Goal: Task Accomplishment & Management: Use online tool/utility

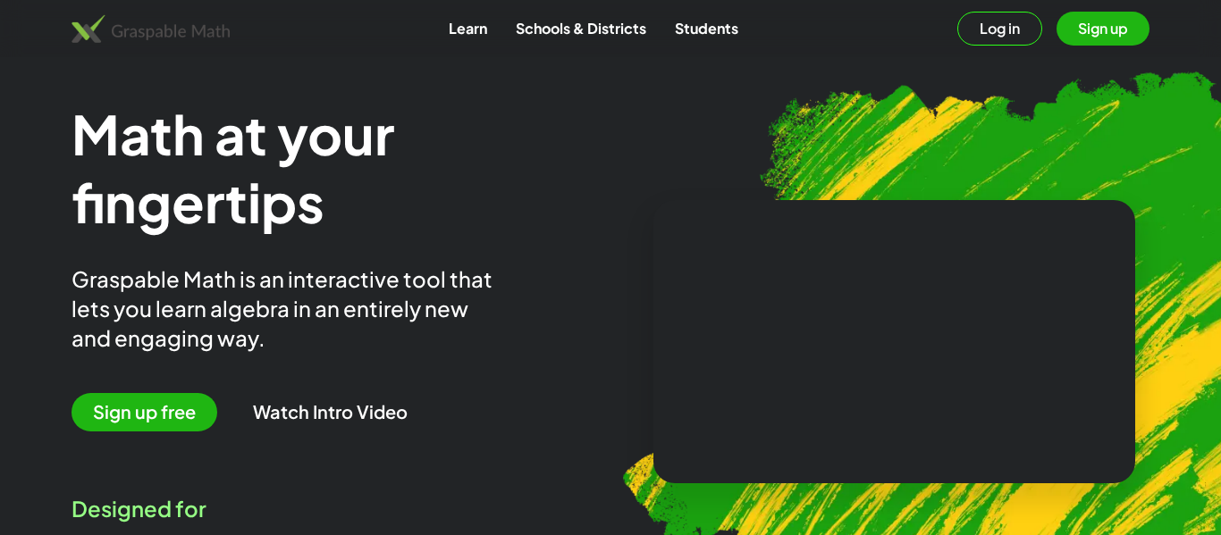
click at [1083, 36] on button "Sign up" at bounding box center [1103, 29] width 93 height 34
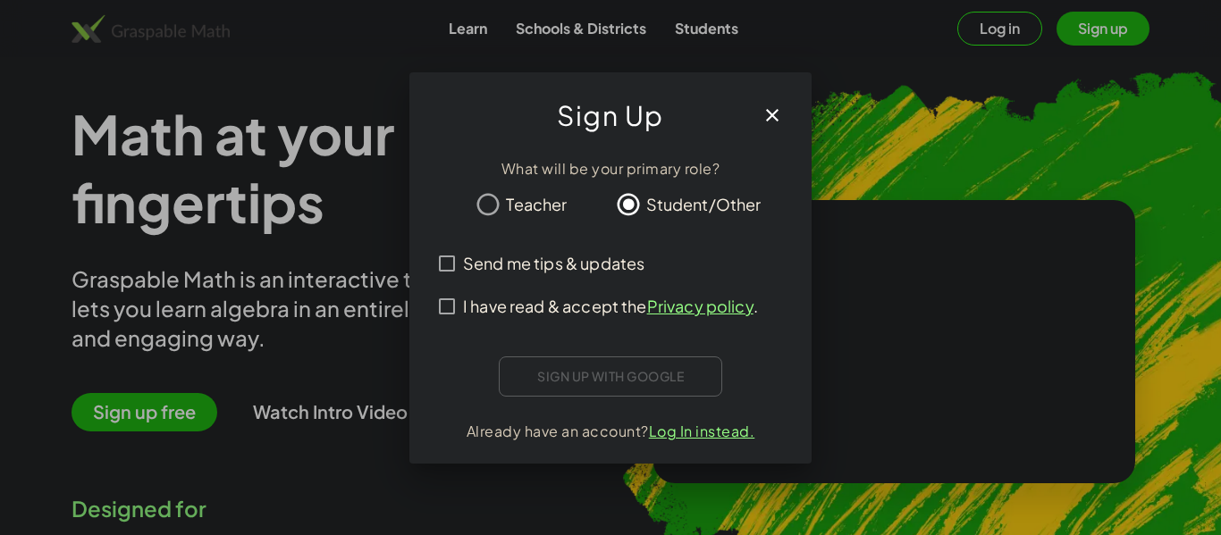
click at [635, 379] on div "Sign up with Google Sign in with Google Sign in with Google. Opens in new tab" at bounding box center [610, 377] width 223 height 40
click at [577, 382] on div "Sign up with Google Sign in with Google Sign in with Google. Opens in new tab" at bounding box center [610, 377] width 223 height 40
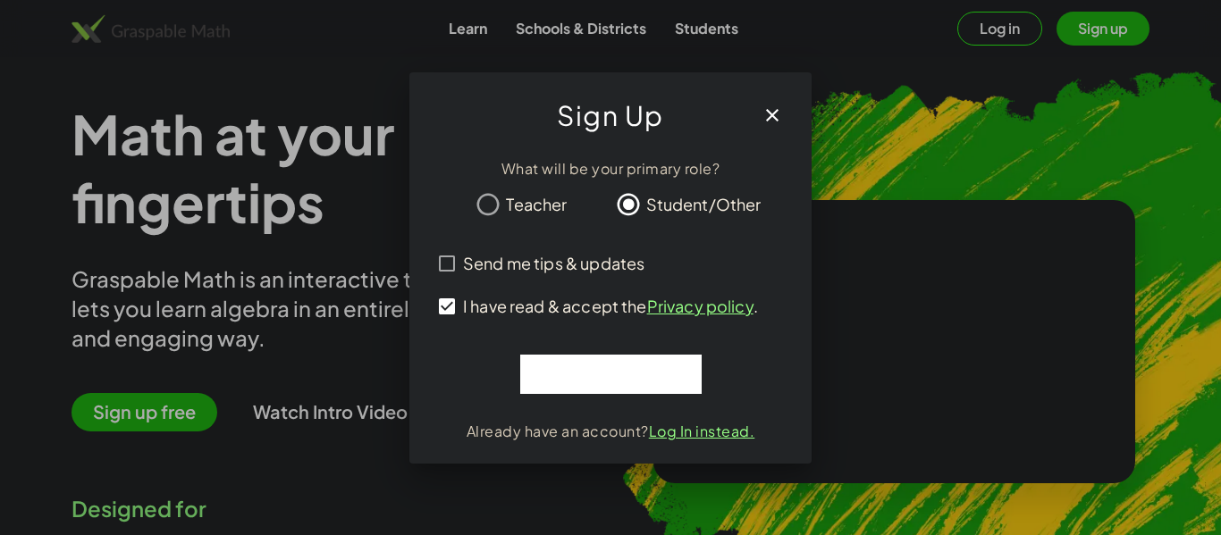
click at [280, 210] on div at bounding box center [610, 267] width 1221 height 535
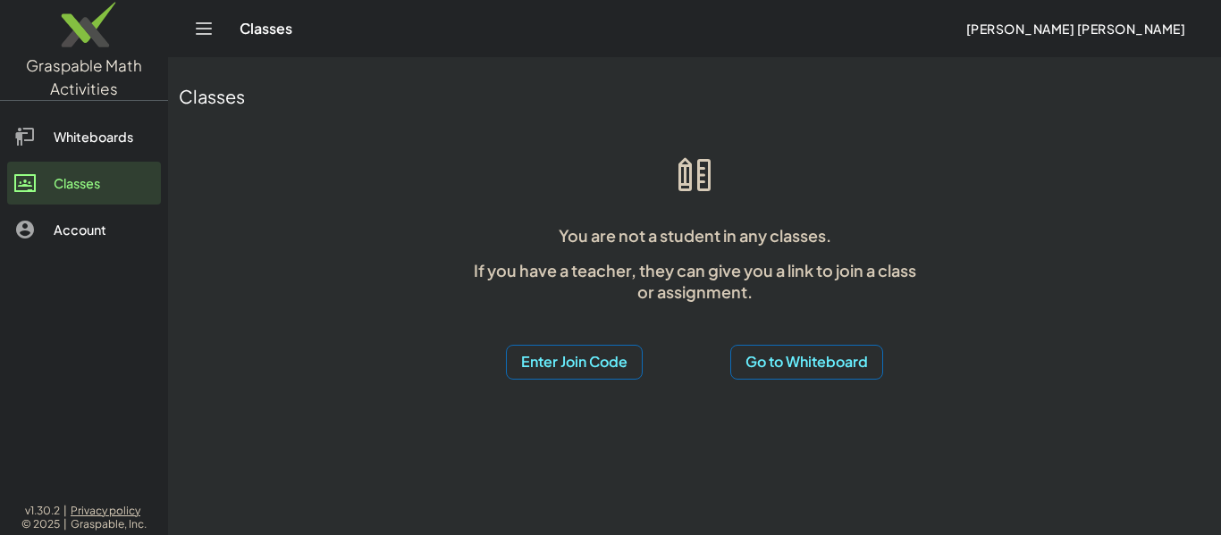
click at [599, 352] on button "Enter Join Code" at bounding box center [574, 362] width 137 height 35
click at [611, 451] on div "Join Activity" at bounding box center [573, 451] width 109 height 21
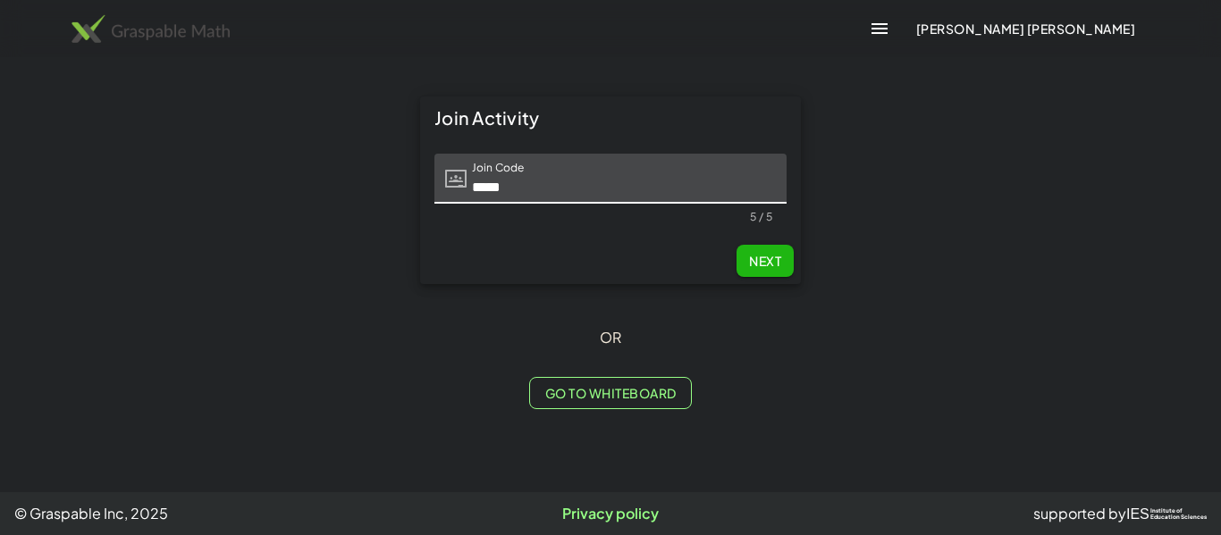
type input "*****"
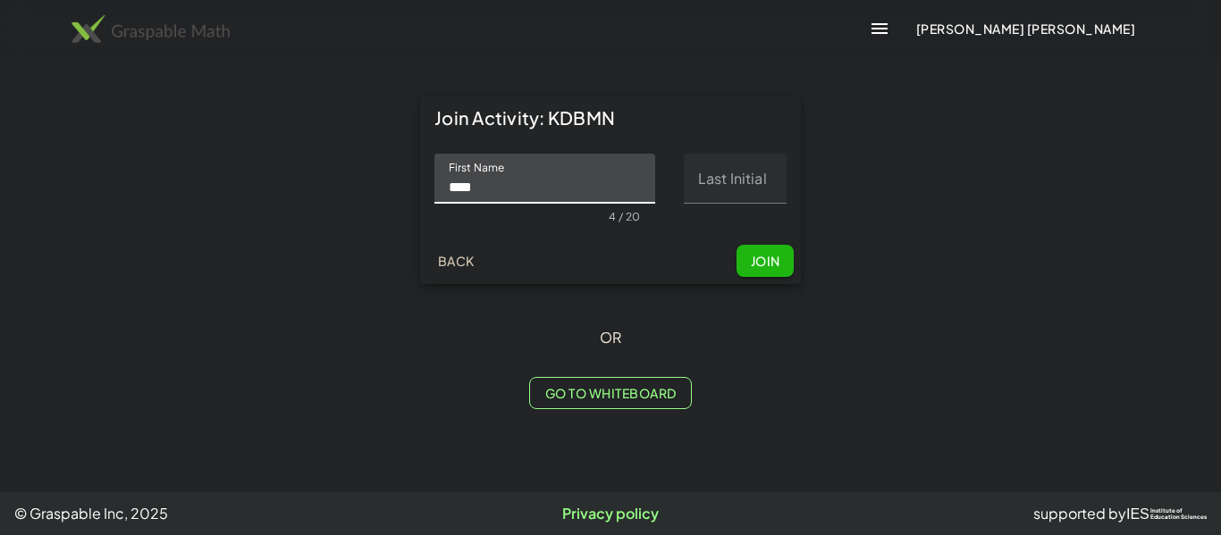
type input "****"
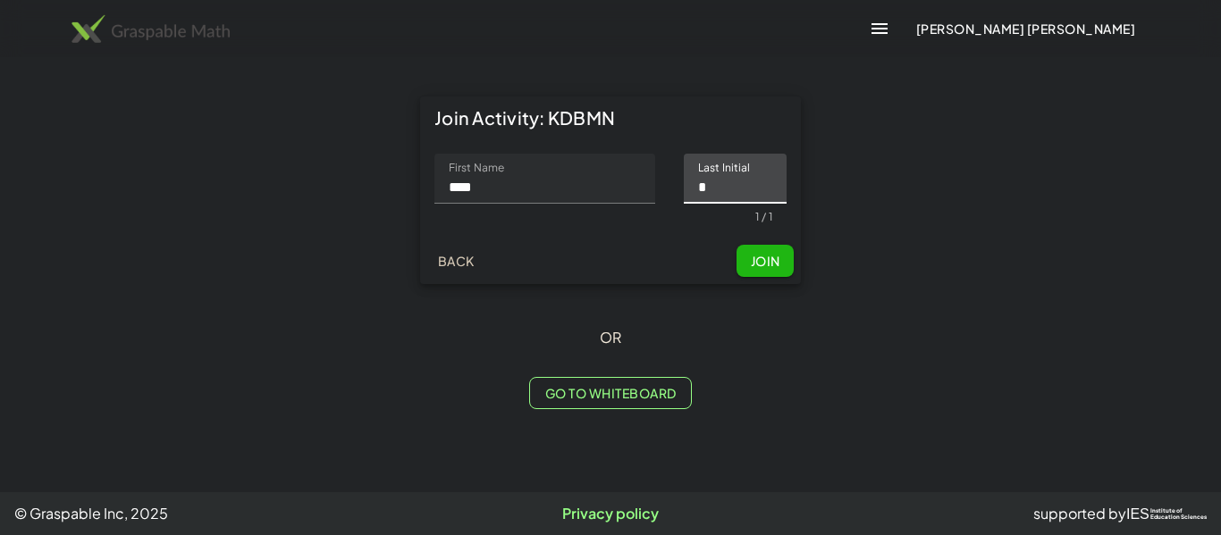
type input "*"
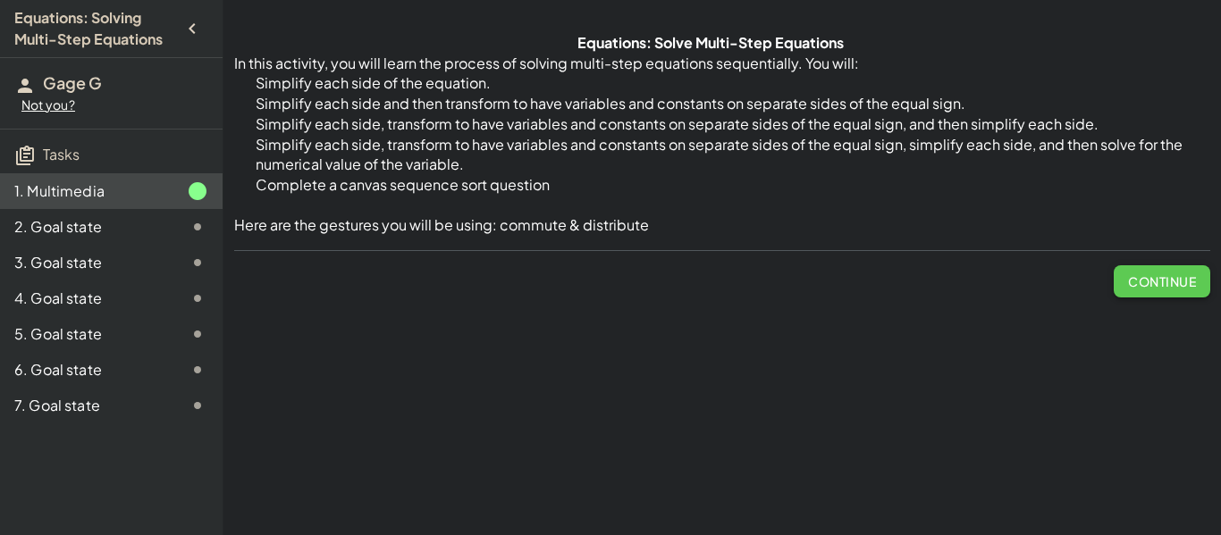
click at [1183, 293] on button "Continue" at bounding box center [1162, 281] width 97 height 32
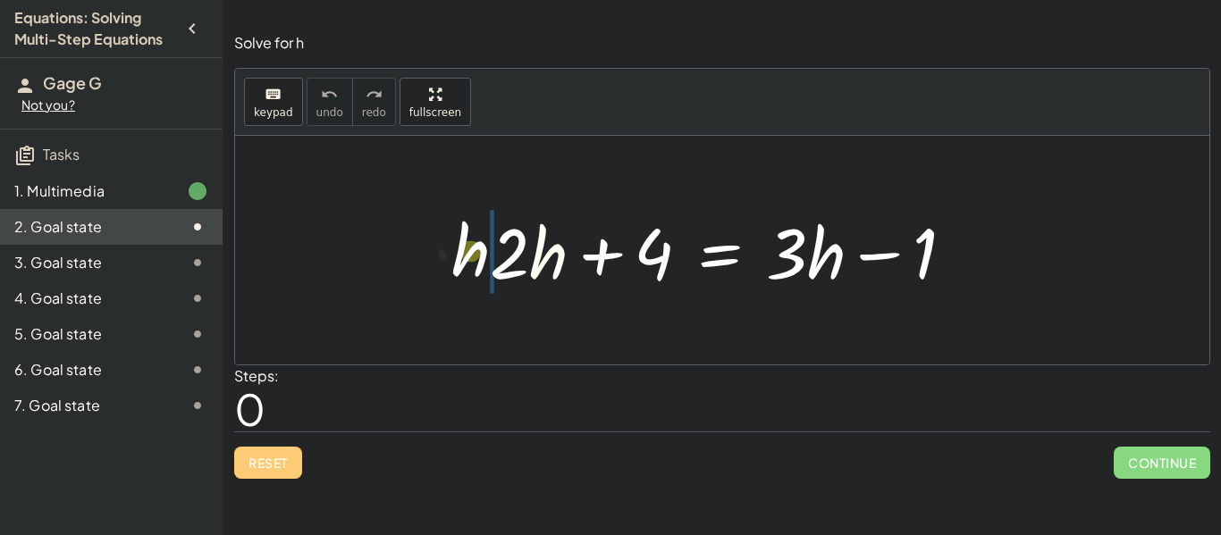
drag, startPoint x: 565, startPoint y: 246, endPoint x: 486, endPoint y: 241, distance: 78.8
click at [486, 241] on div at bounding box center [729, 251] width 496 height 92
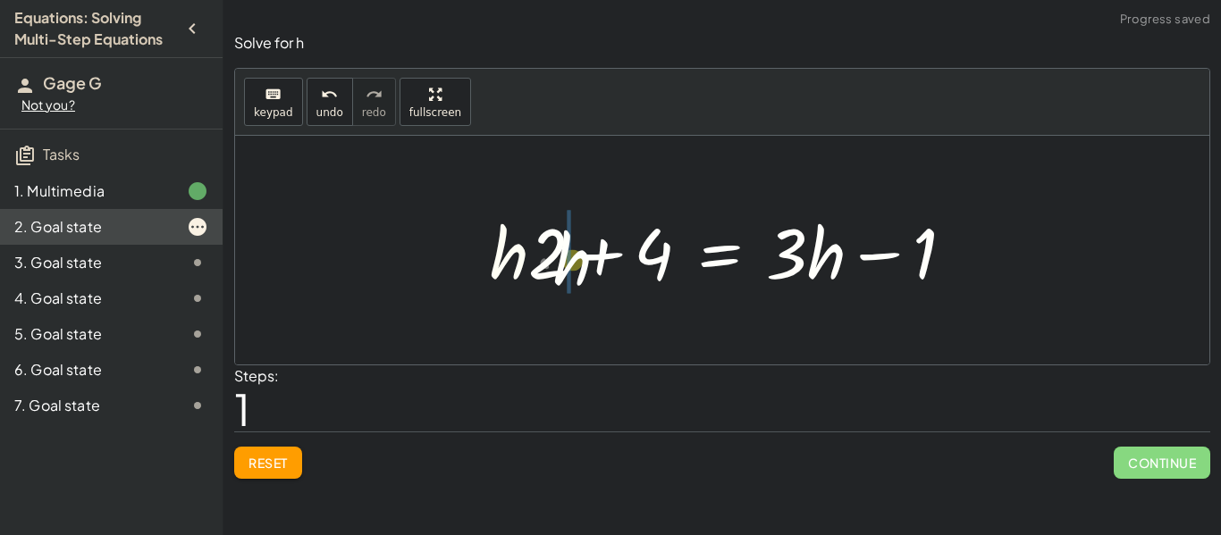
drag, startPoint x: 504, startPoint y: 252, endPoint x: 565, endPoint y: 257, distance: 61.0
click at [565, 257] on div at bounding box center [729, 251] width 496 height 92
click at [260, 464] on span "Reset" at bounding box center [267, 463] width 39 height 16
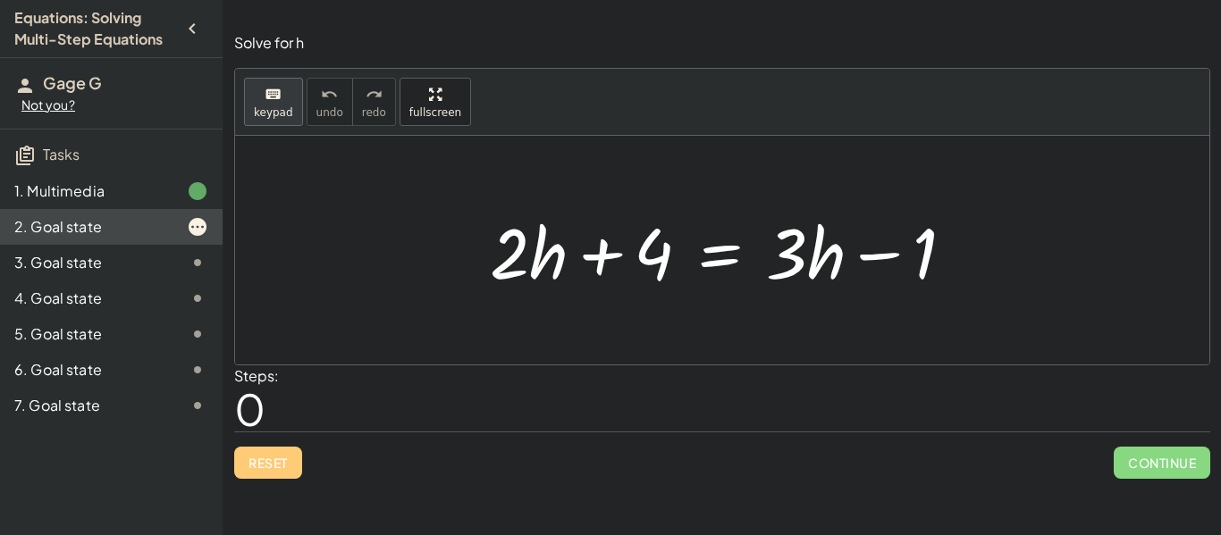
click at [276, 102] on icon "keyboard" at bounding box center [273, 94] width 17 height 21
click at [268, 99] on icon "keyboard" at bounding box center [273, 94] width 17 height 21
click at [292, 111] on button "keyboard keypad" at bounding box center [273, 102] width 59 height 48
click at [567, 273] on div at bounding box center [529, 252] width 78 height 83
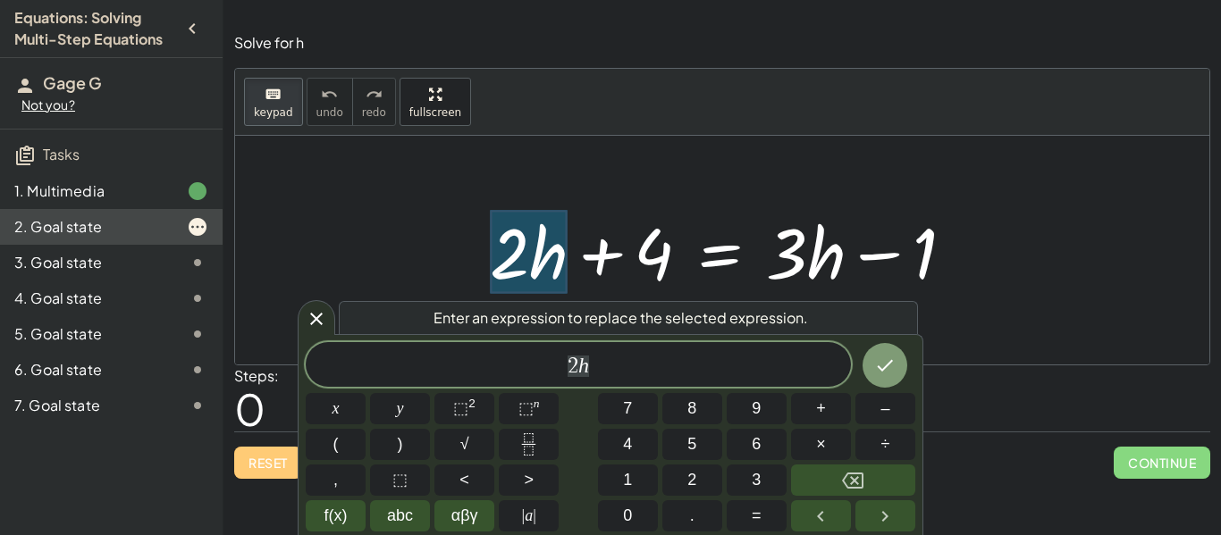
scroll to position [1, 0]
click at [518, 252] on div at bounding box center [529, 252] width 78 height 83
click at [314, 318] on icon at bounding box center [316, 318] width 21 height 21
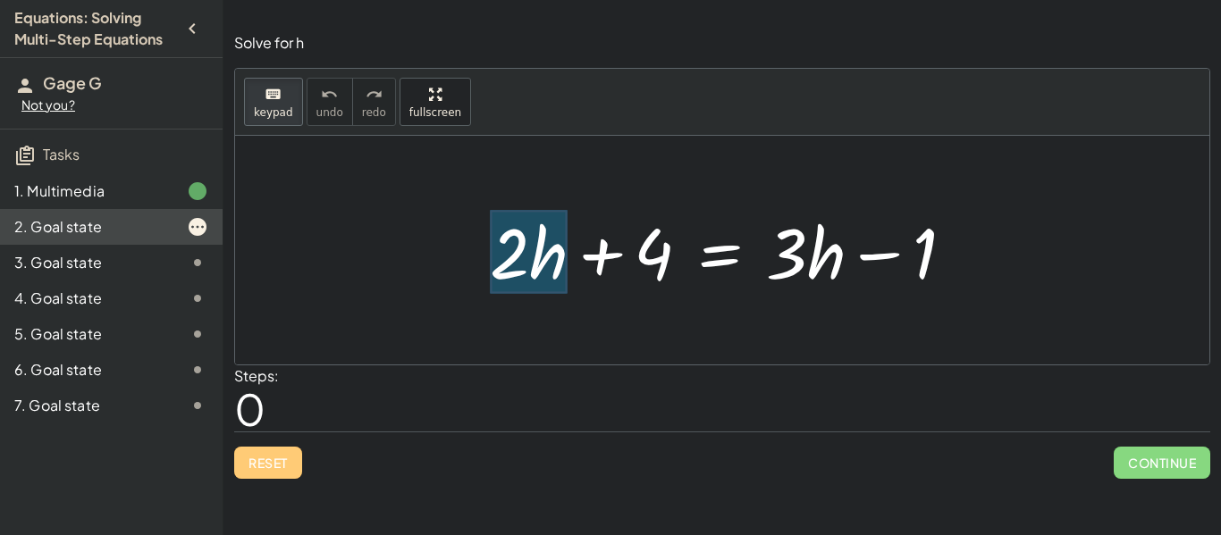
click at [546, 265] on div at bounding box center [529, 252] width 78 height 83
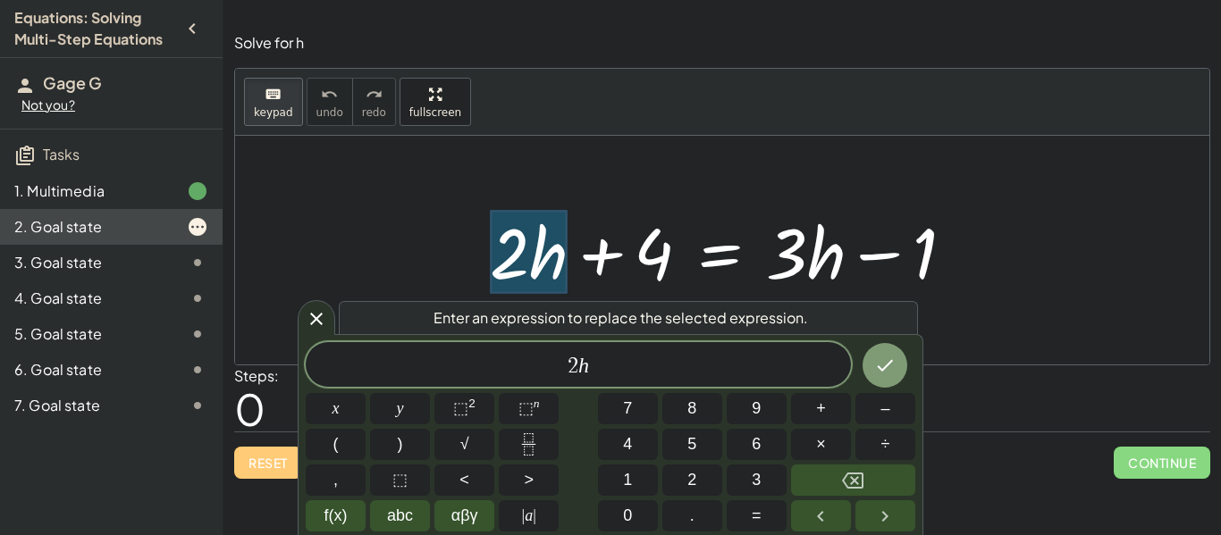
click at [755, 262] on div at bounding box center [729, 251] width 496 height 92
click at [319, 317] on icon at bounding box center [316, 318] width 21 height 21
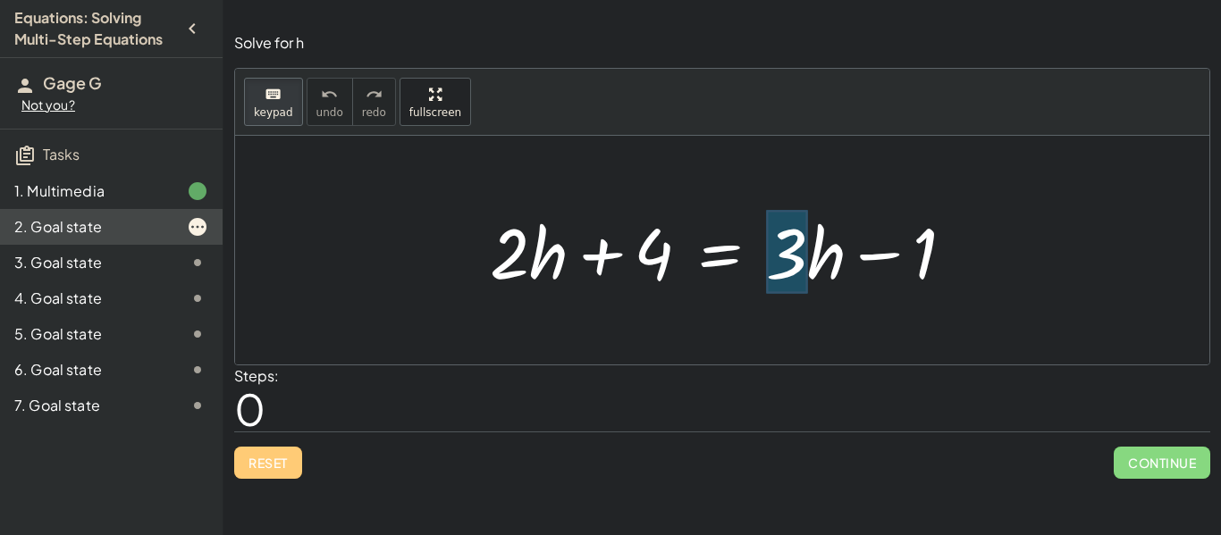
drag, startPoint x: 538, startPoint y: 284, endPoint x: 787, endPoint y: 278, distance: 249.5
click at [528, 273] on div at bounding box center [509, 252] width 39 height 83
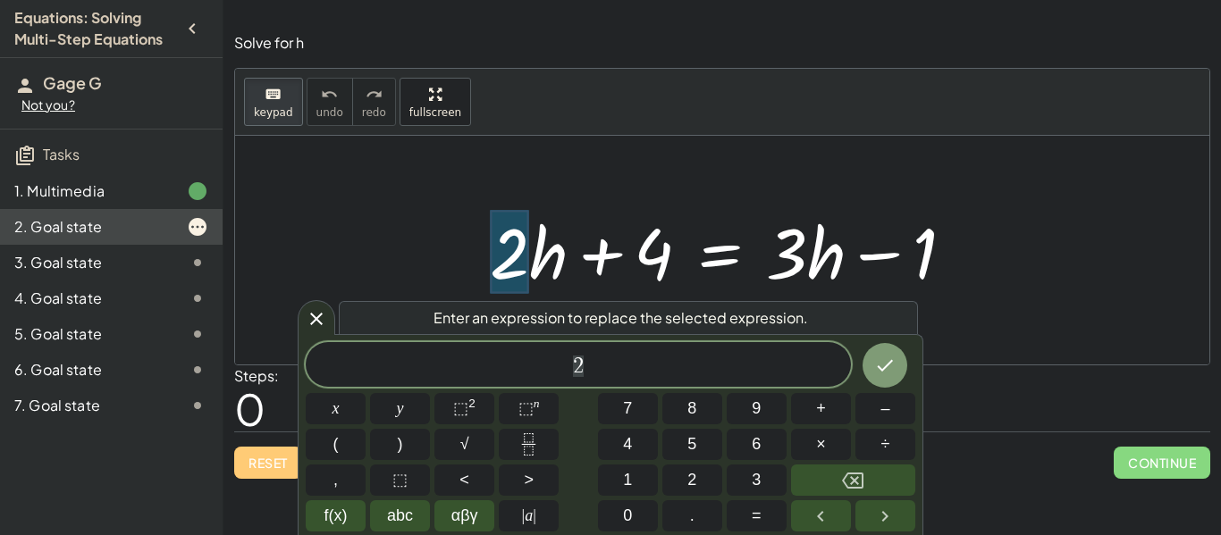
scroll to position [3, 0]
click at [321, 308] on icon at bounding box center [316, 318] width 21 height 21
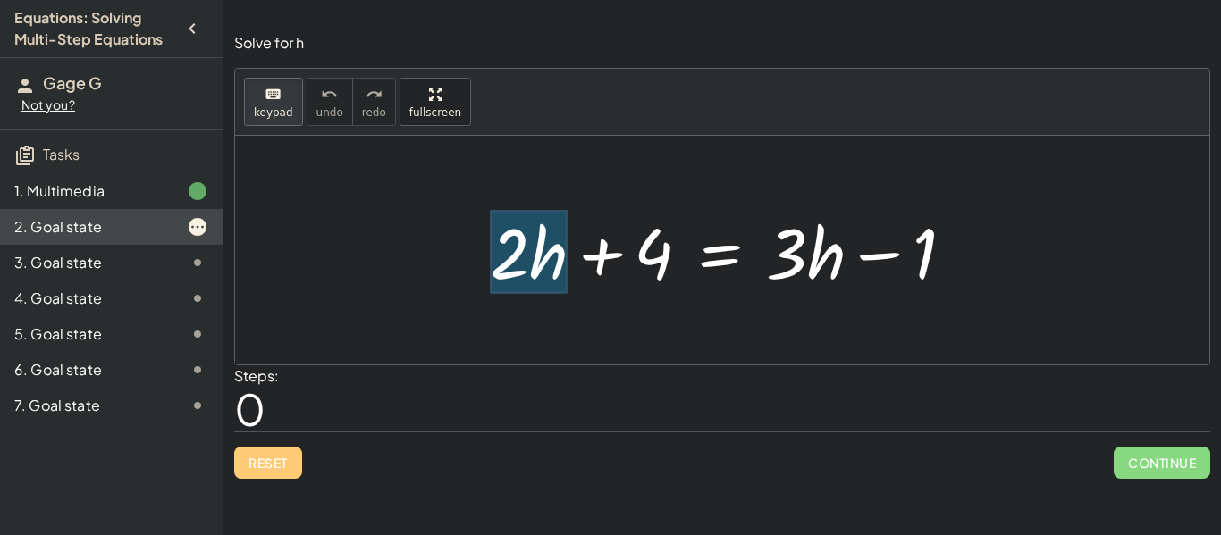
click at [563, 282] on div at bounding box center [529, 252] width 78 height 83
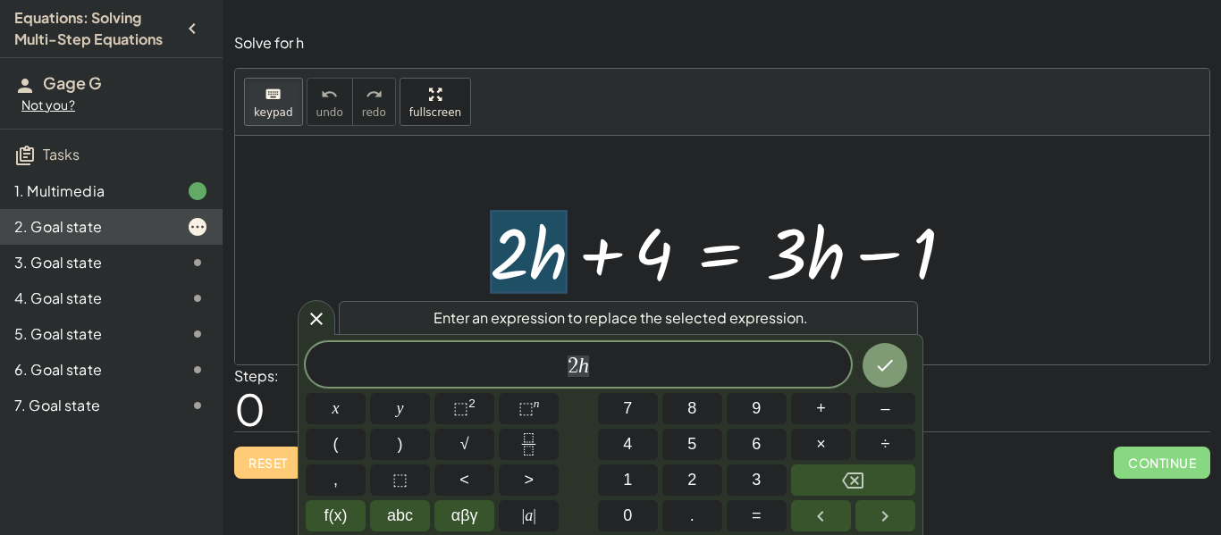
scroll to position [4, 0]
click at [293, 307] on div at bounding box center [722, 250] width 974 height 229
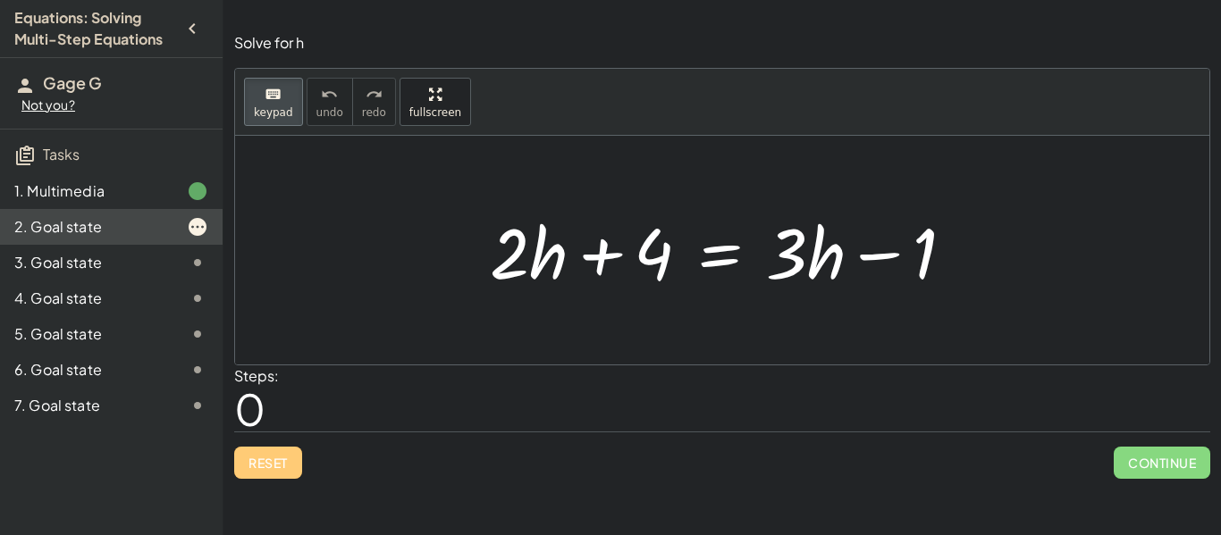
click at [270, 94] on icon "keyboard" at bounding box center [273, 94] width 17 height 21
drag, startPoint x: 503, startPoint y: 246, endPoint x: 555, endPoint y: 272, distance: 58.0
click at [555, 272] on div at bounding box center [729, 251] width 496 height 92
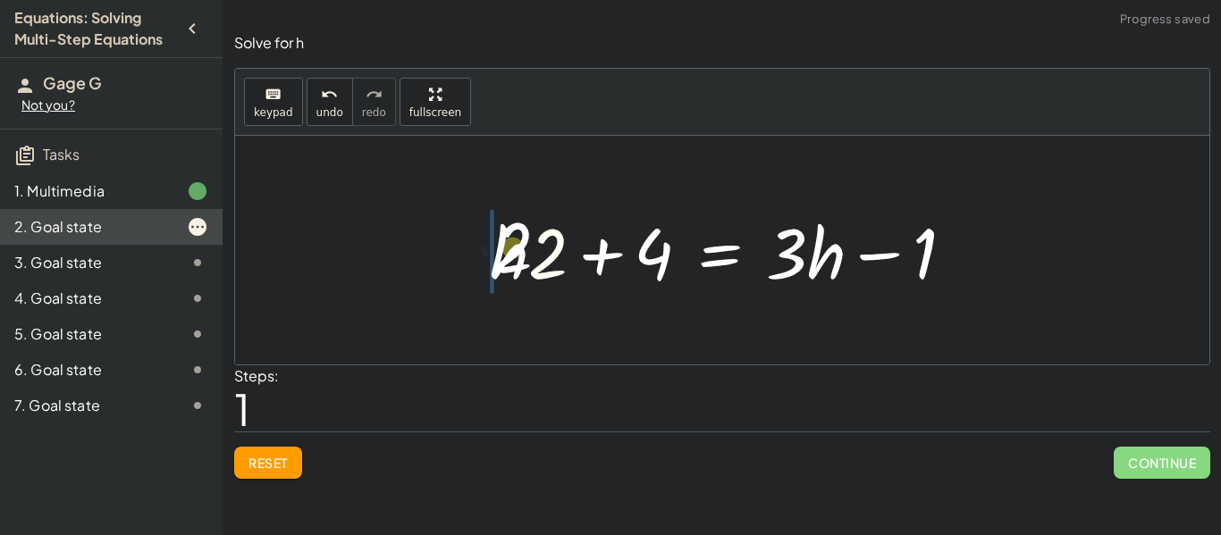
drag, startPoint x: 545, startPoint y: 257, endPoint x: 497, endPoint y: 250, distance: 48.8
click at [497, 250] on div at bounding box center [729, 251] width 496 height 92
click at [260, 464] on span "Reset" at bounding box center [267, 463] width 39 height 16
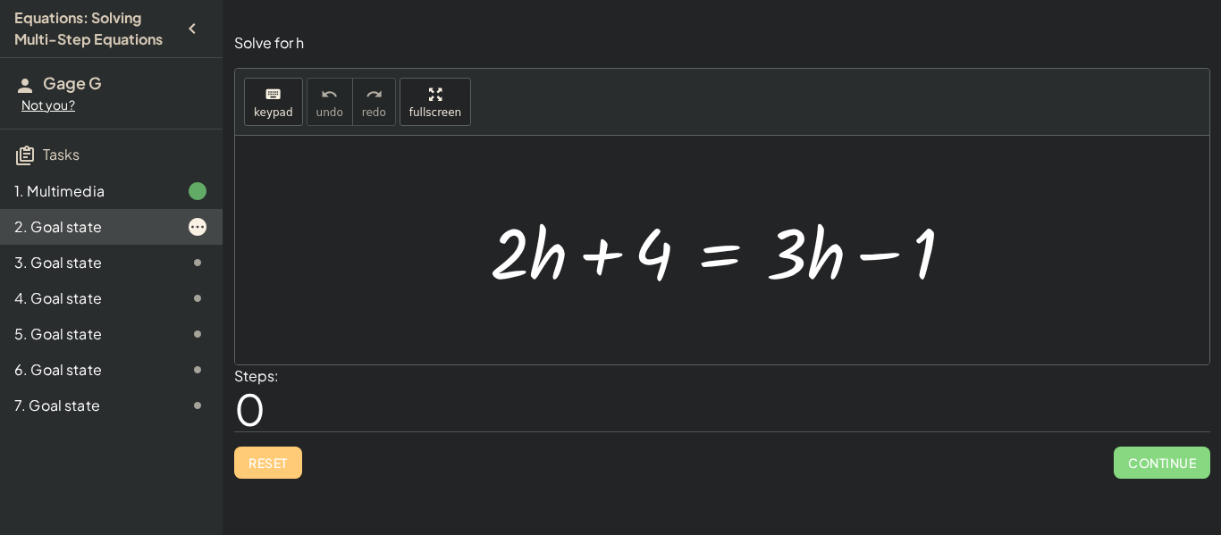
drag, startPoint x: 475, startPoint y: 239, endPoint x: 547, endPoint y: 268, distance: 78.2
click at [547, 268] on div "+ · 2 · h + 4 = + · 3 · h − 1" at bounding box center [722, 250] width 518 height 101
click at [271, 120] on button "keyboard keypad" at bounding box center [273, 102] width 59 height 48
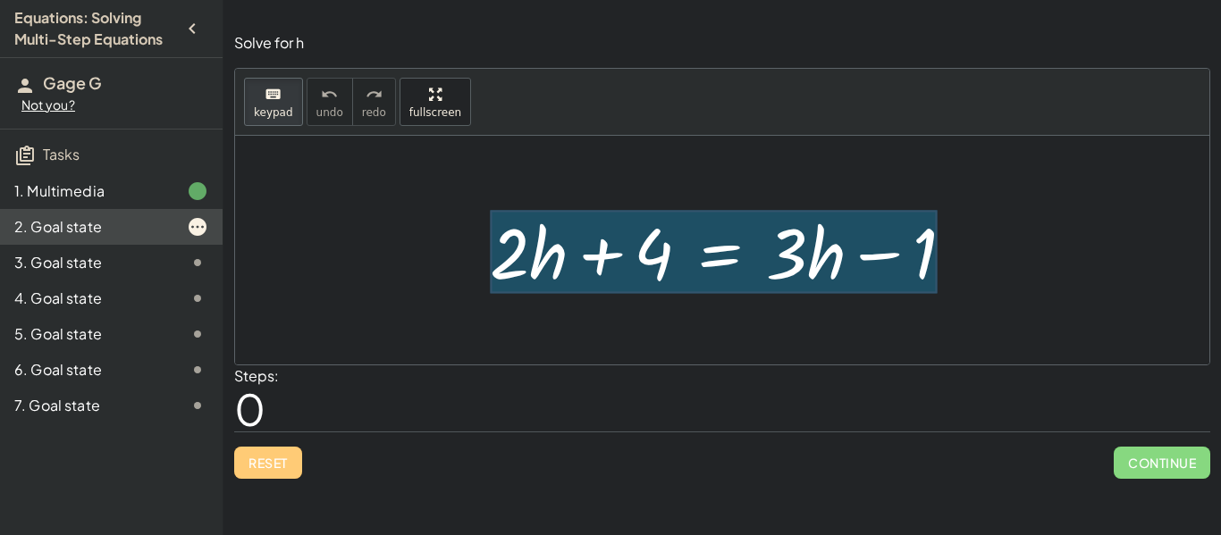
drag, startPoint x: 537, startPoint y: 263, endPoint x: 721, endPoint y: 258, distance: 184.2
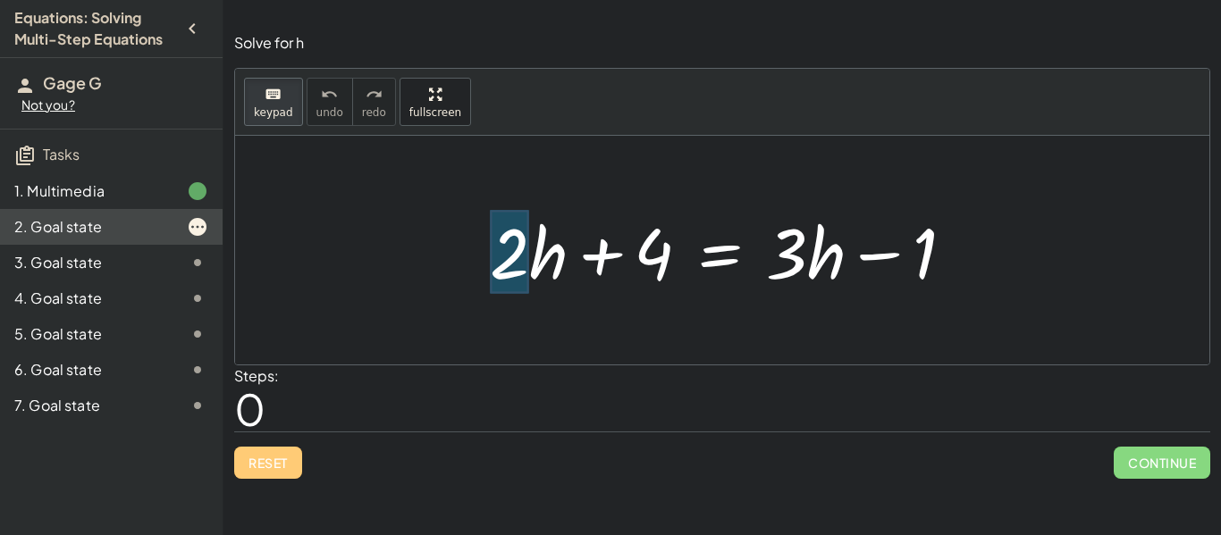
click at [524, 258] on div at bounding box center [509, 252] width 39 height 83
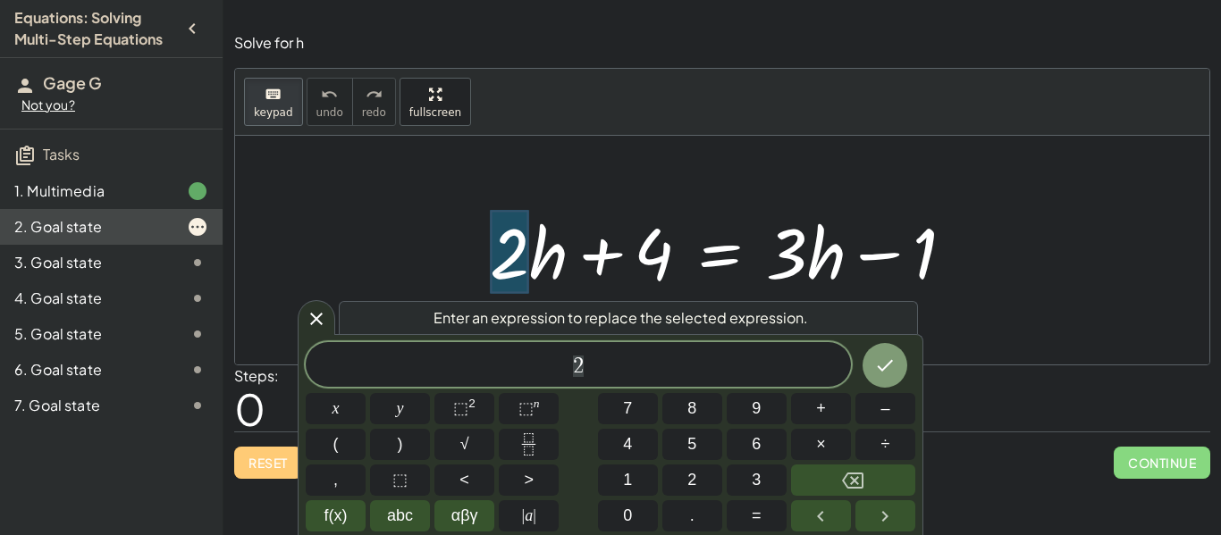
click at [539, 264] on div at bounding box center [729, 251] width 496 height 92
click at [323, 316] on icon at bounding box center [316, 318] width 21 height 21
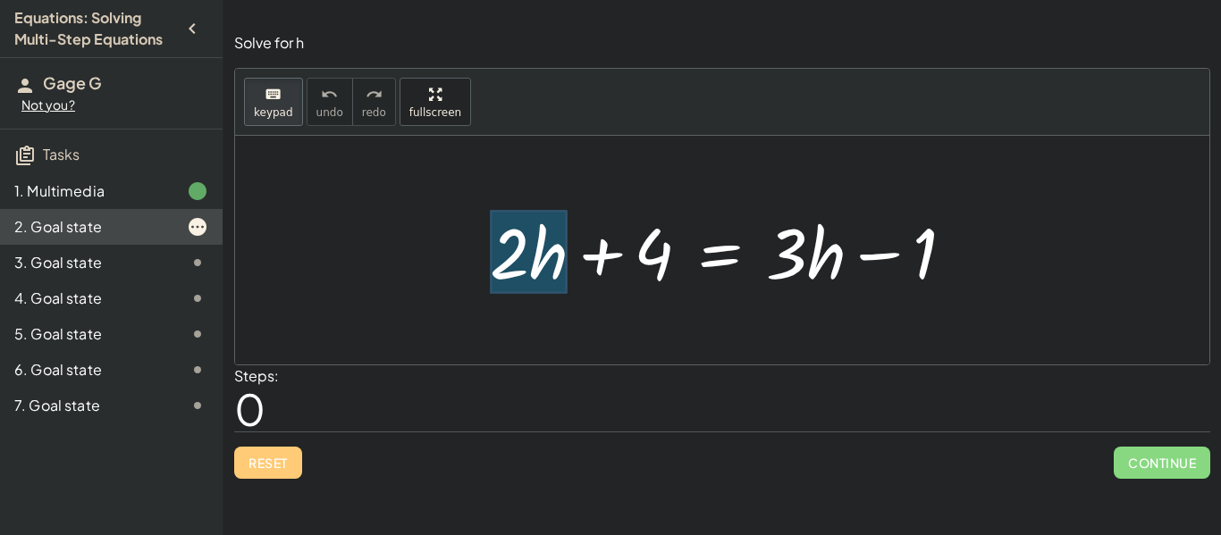
click at [555, 251] on div at bounding box center [529, 252] width 78 height 83
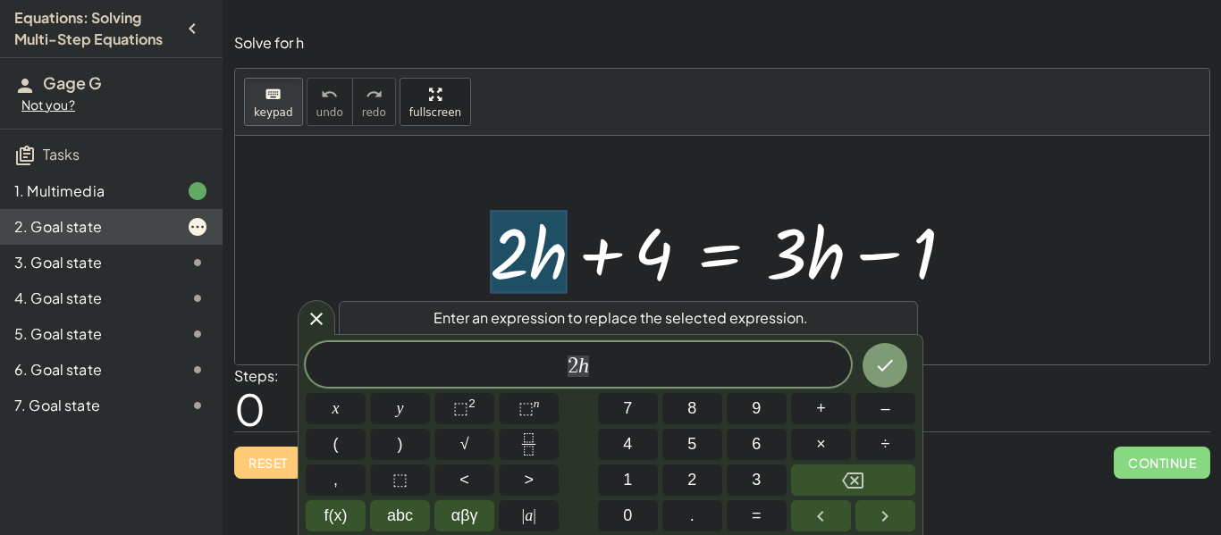
scroll to position [4, 0]
click at [895, 371] on icon "Done" at bounding box center [884, 365] width 21 height 21
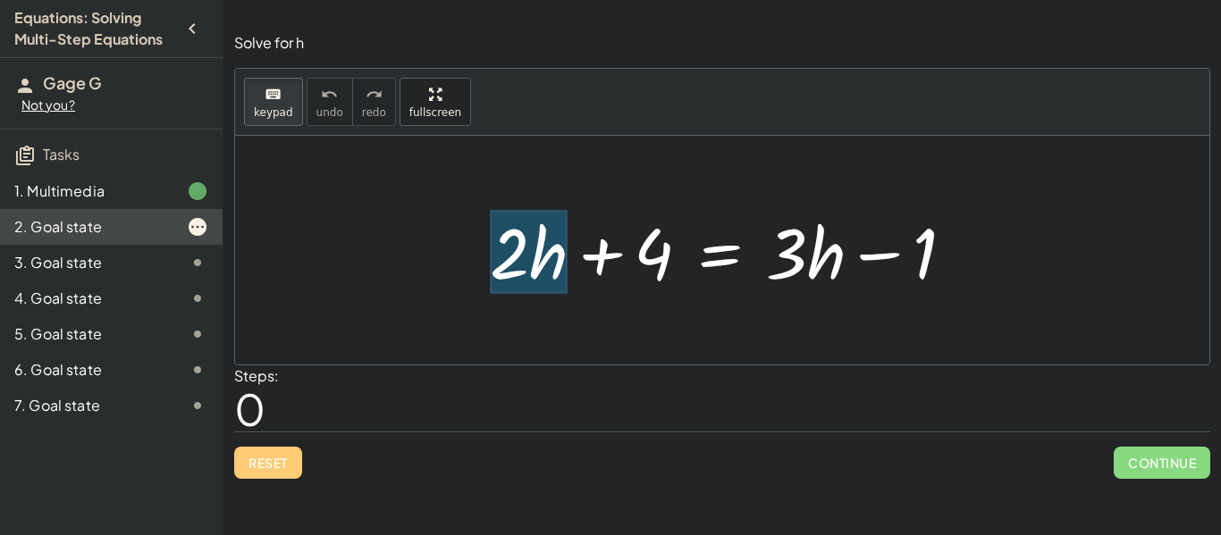
click at [541, 277] on div at bounding box center [529, 252] width 78 height 83
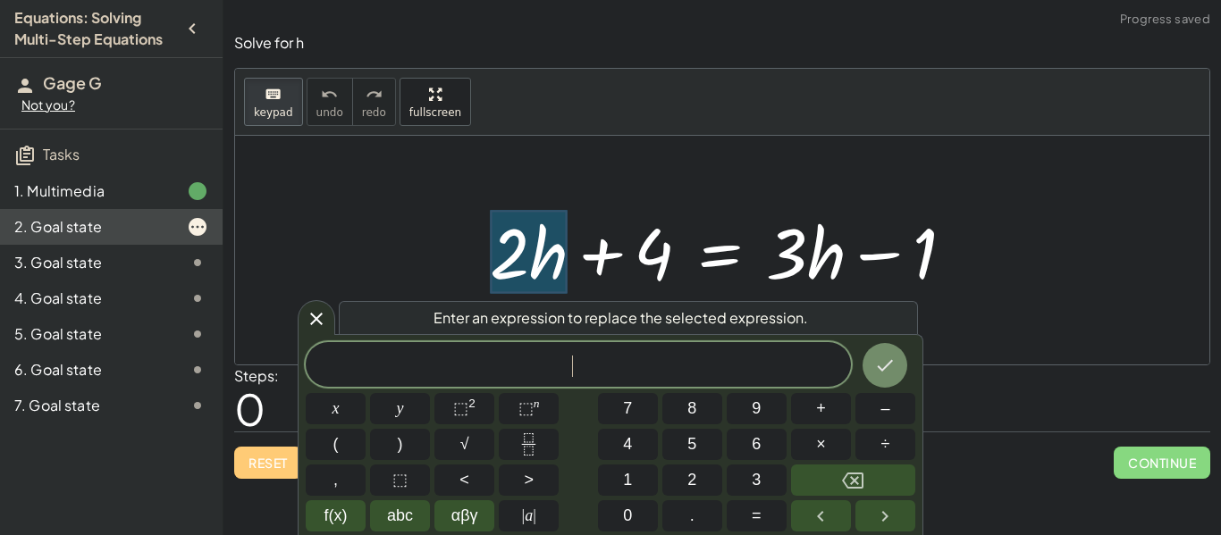
click at [898, 372] on button "Done" at bounding box center [885, 365] width 45 height 45
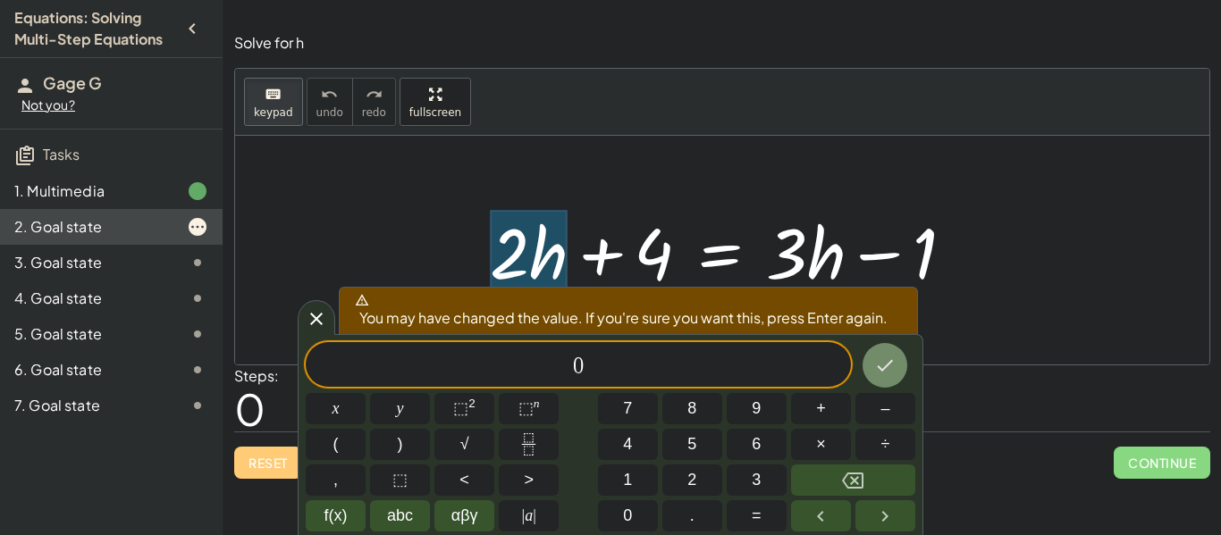
click at [886, 366] on icon "Done" at bounding box center [886, 366] width 16 height 12
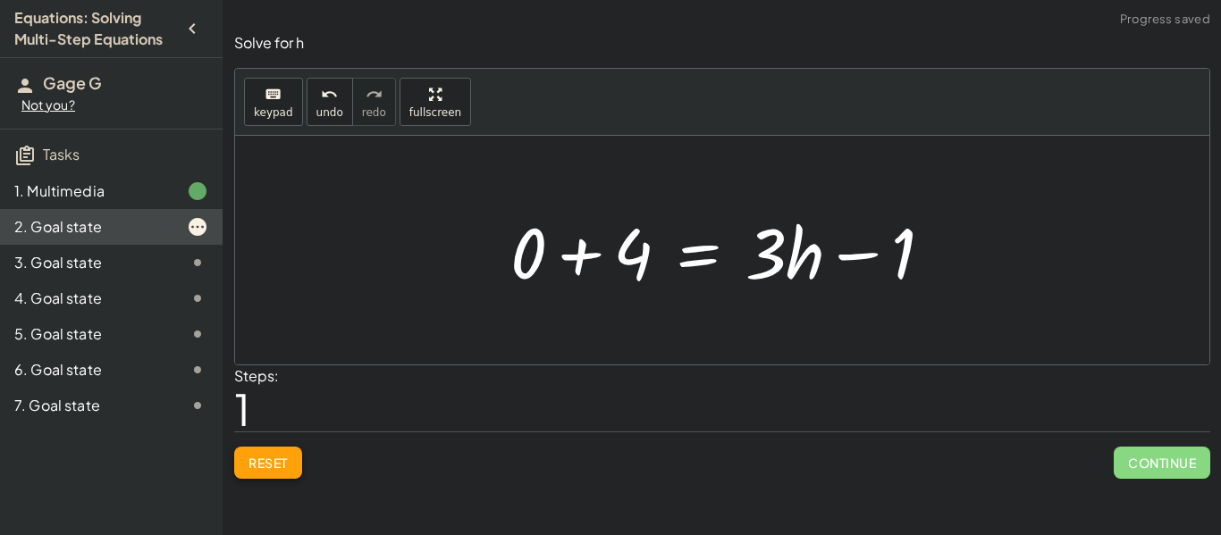
click at [273, 464] on span "Reset" at bounding box center [267, 463] width 39 height 16
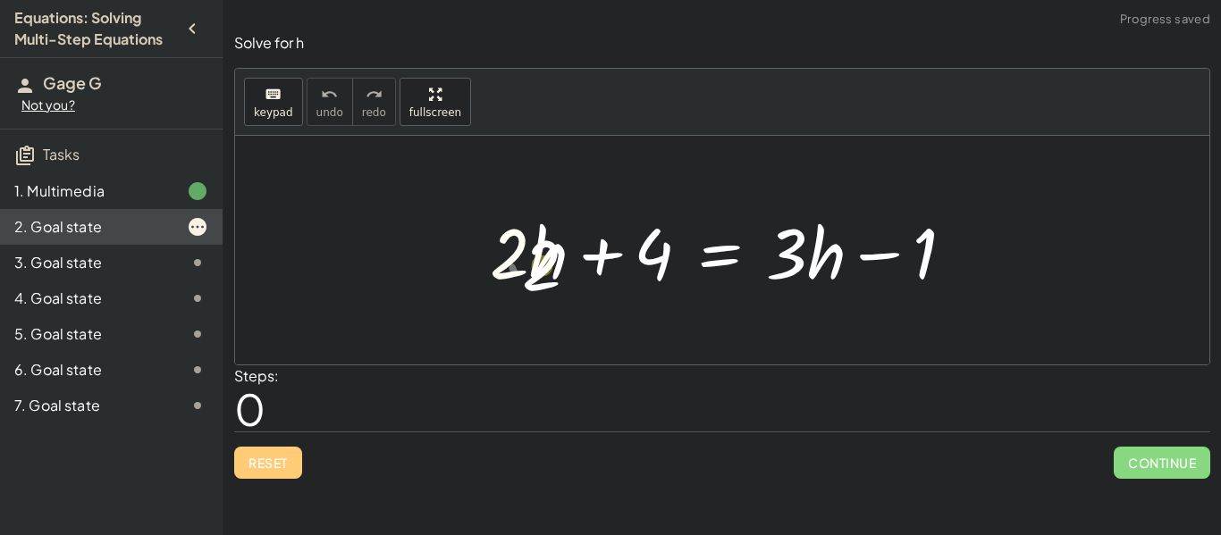
drag, startPoint x: 516, startPoint y: 252, endPoint x: 545, endPoint y: 261, distance: 30.8
click at [545, 261] on div at bounding box center [729, 251] width 496 height 92
drag, startPoint x: 484, startPoint y: 230, endPoint x: 499, endPoint y: 222, distance: 17.2
click at [499, 222] on div at bounding box center [729, 251] width 496 height 92
drag, startPoint x: 492, startPoint y: 214, endPoint x: 479, endPoint y: 187, distance: 29.6
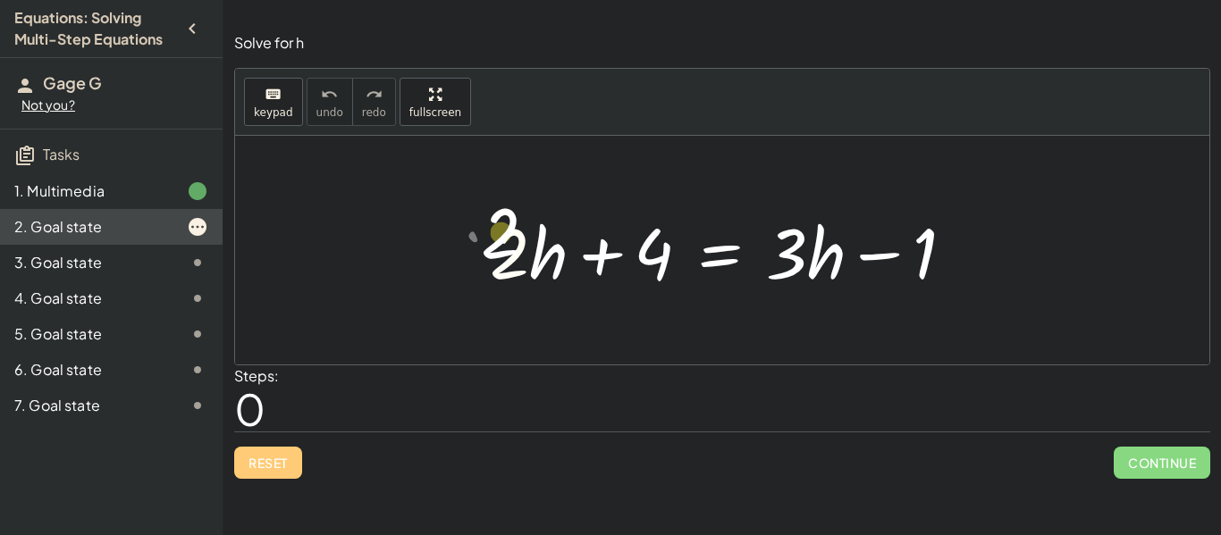
click at [479, 187] on div "· 2 + · 2 · h + 4 = + · 3 · h − 1" at bounding box center [722, 250] width 974 height 229
click at [273, 99] on icon "keyboard" at bounding box center [273, 94] width 17 height 21
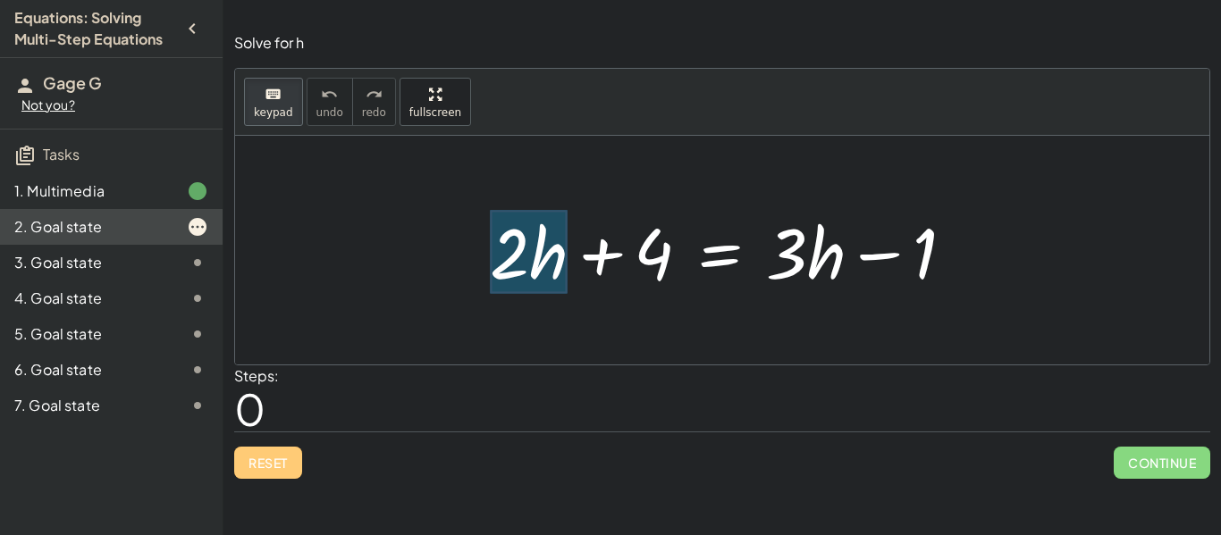
click at [549, 276] on div at bounding box center [529, 252] width 78 height 83
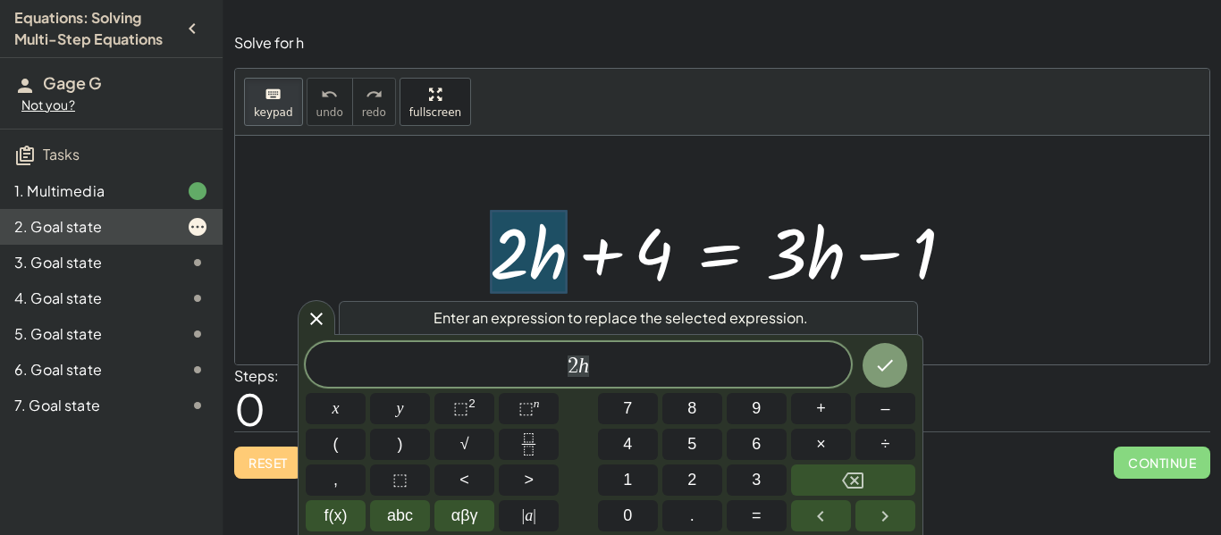
scroll to position [8, 0]
click at [309, 330] on div at bounding box center [317, 317] width 38 height 35
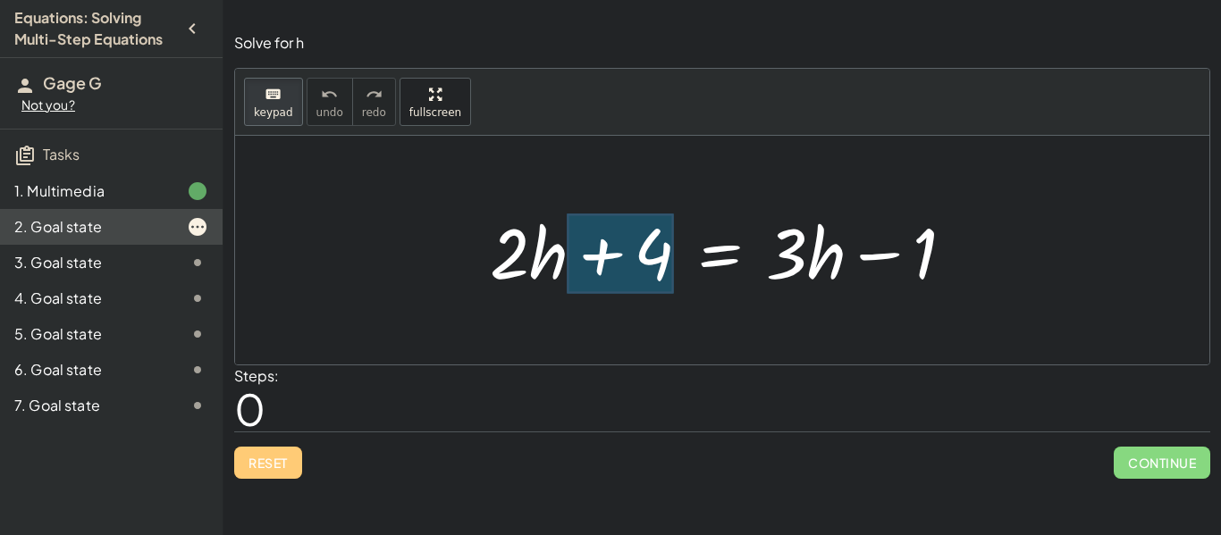
click at [593, 260] on div at bounding box center [621, 255] width 106 height 80
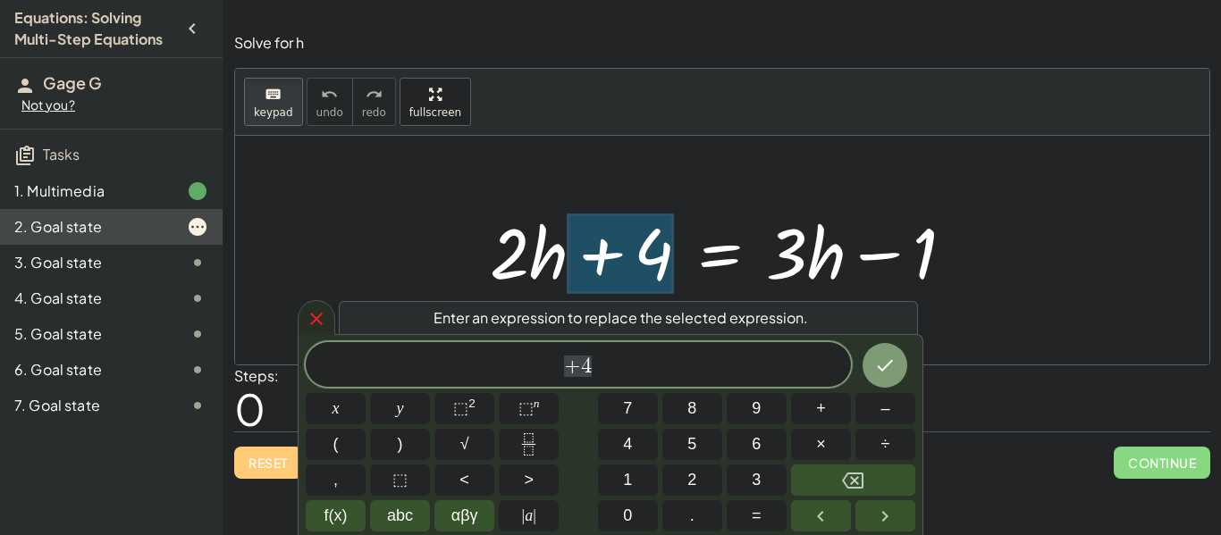
click at [317, 319] on icon at bounding box center [316, 319] width 13 height 13
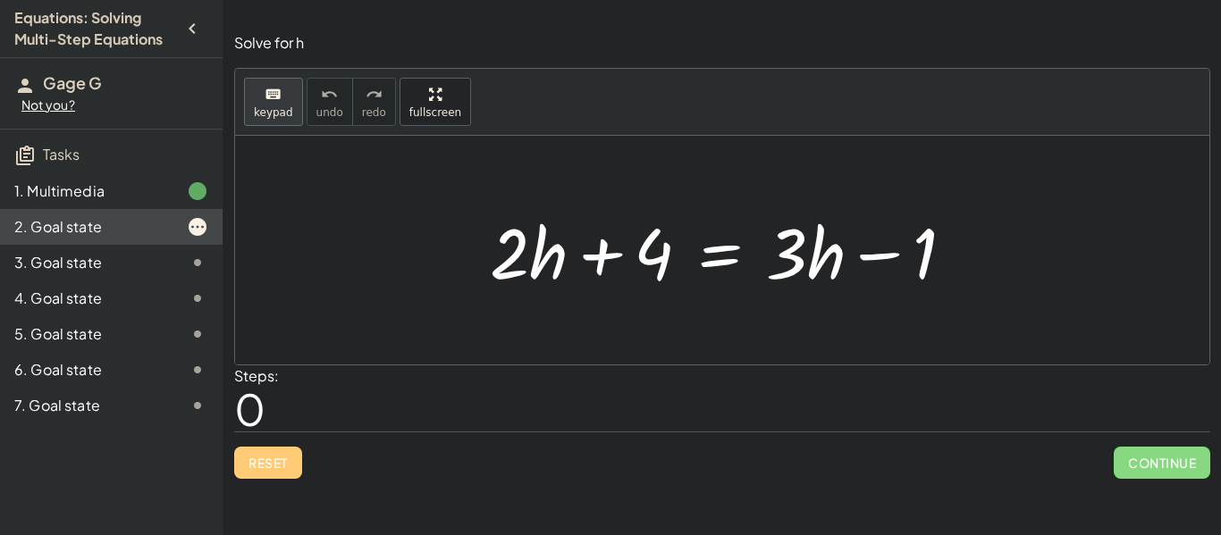
click at [281, 98] on div "keyboard" at bounding box center [273, 93] width 39 height 21
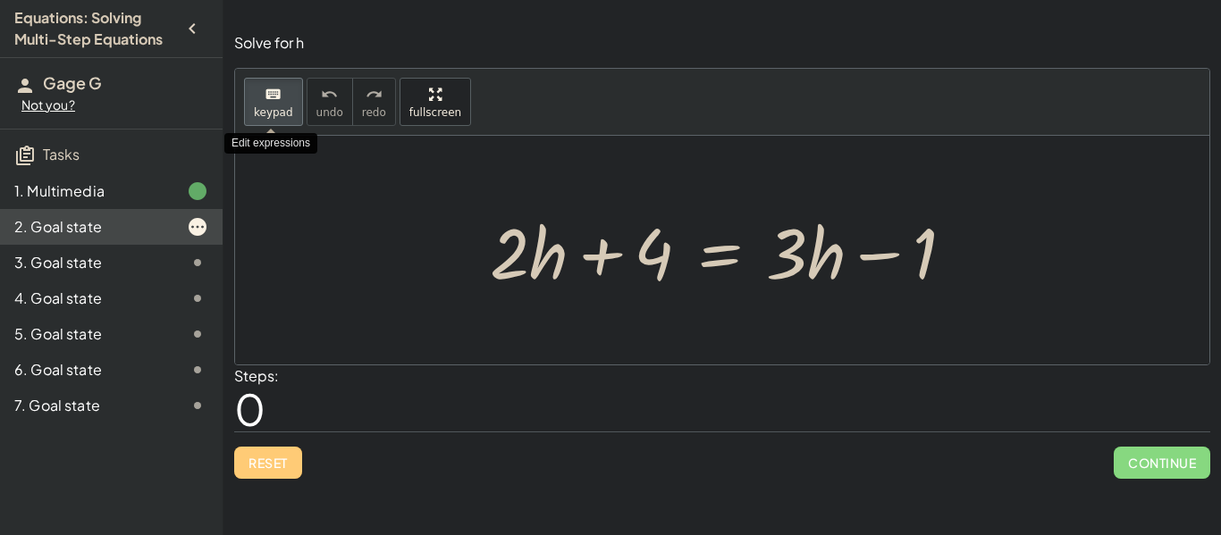
click at [272, 101] on icon "keyboard" at bounding box center [273, 94] width 17 height 21
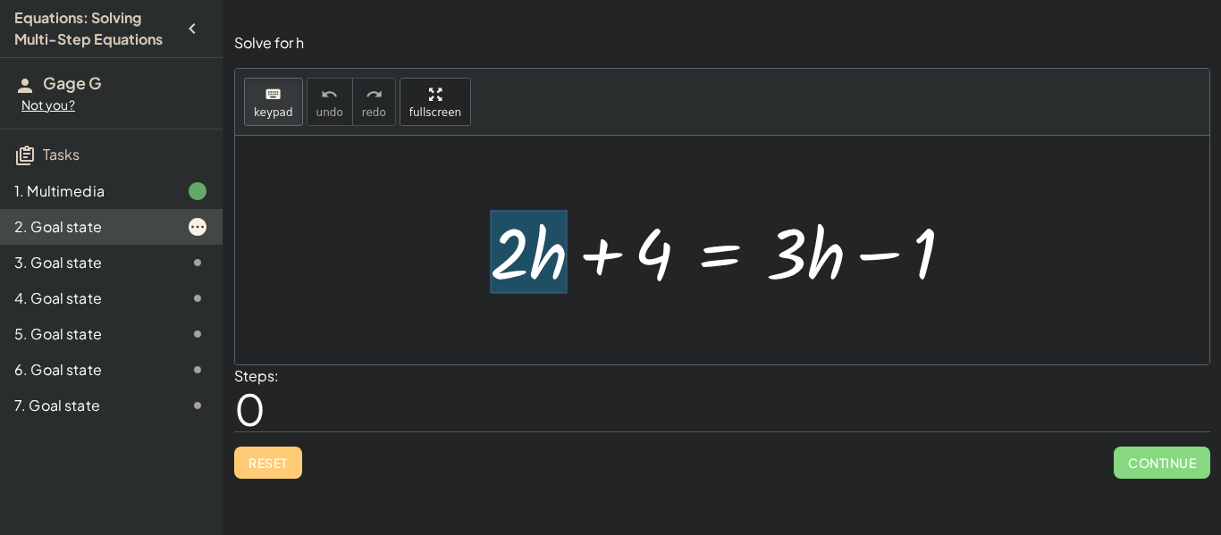
click at [543, 247] on div at bounding box center [529, 252] width 78 height 83
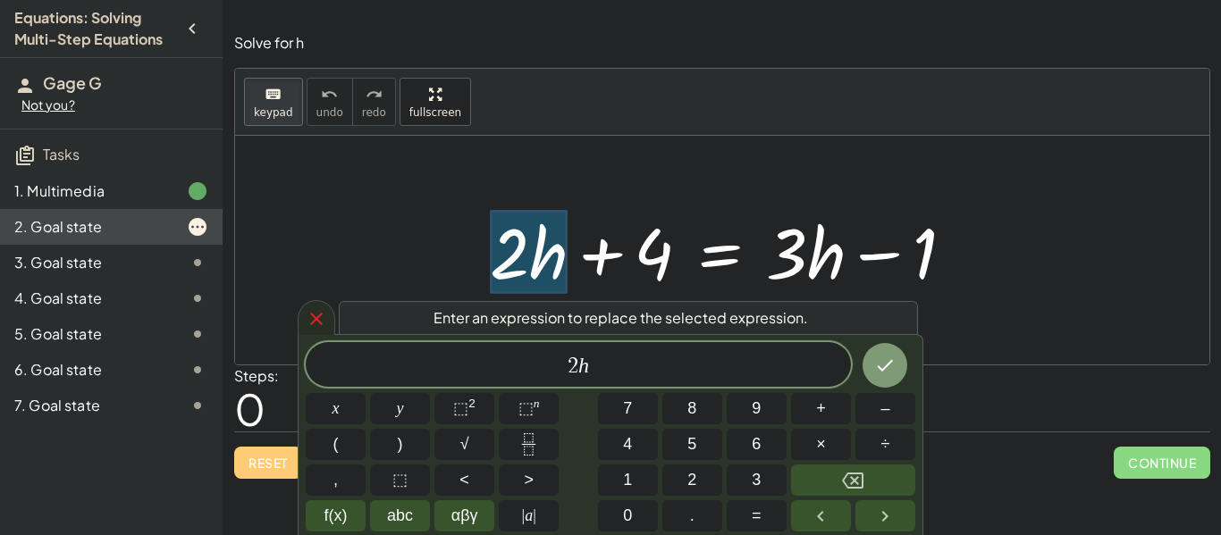
click at [303, 315] on div at bounding box center [317, 317] width 38 height 35
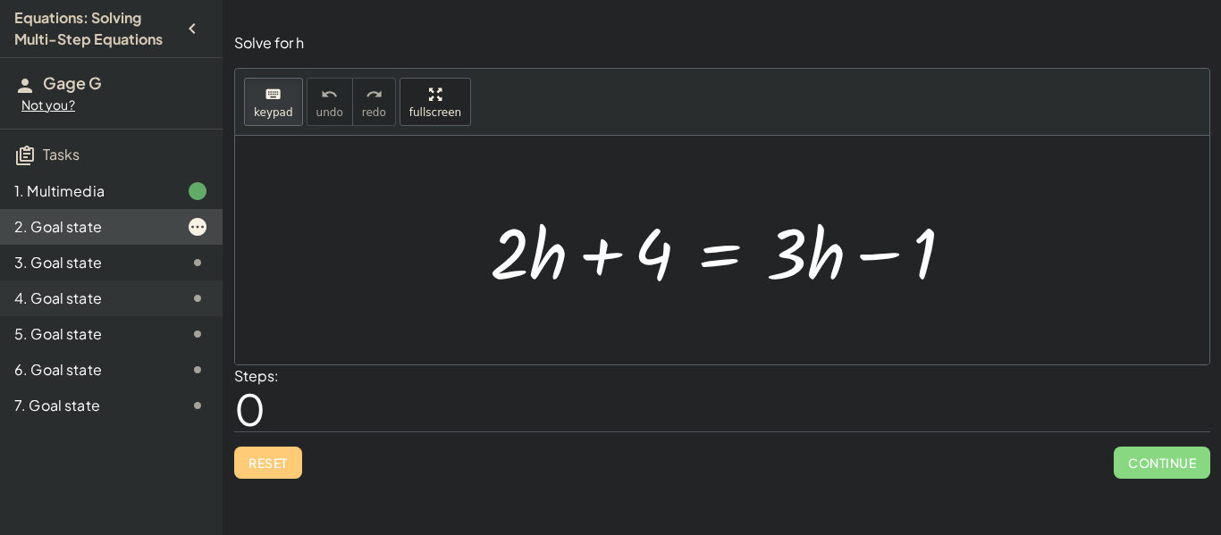
click at [206, 352] on div "4. Goal state" at bounding box center [111, 370] width 223 height 36
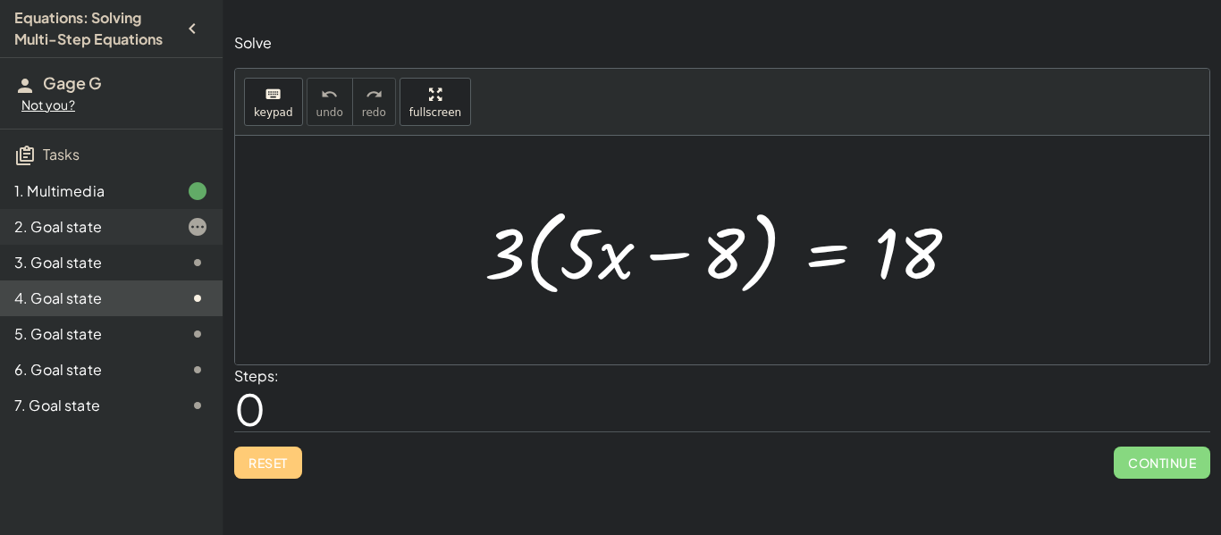
click at [113, 281] on div "2. Goal state" at bounding box center [111, 299] width 223 height 36
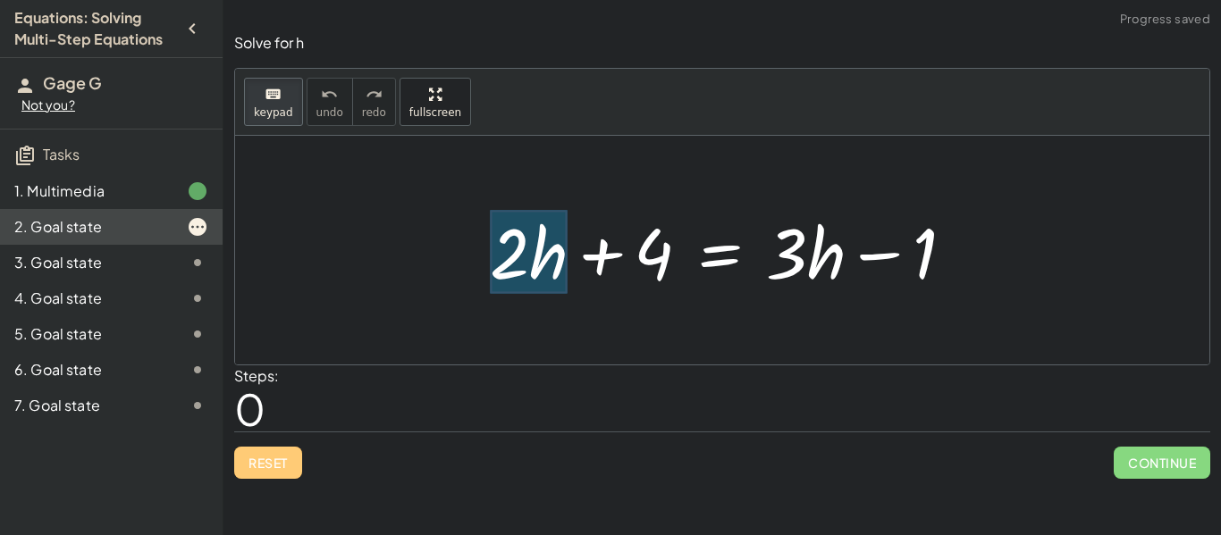
click at [531, 257] on div at bounding box center [529, 252] width 78 height 83
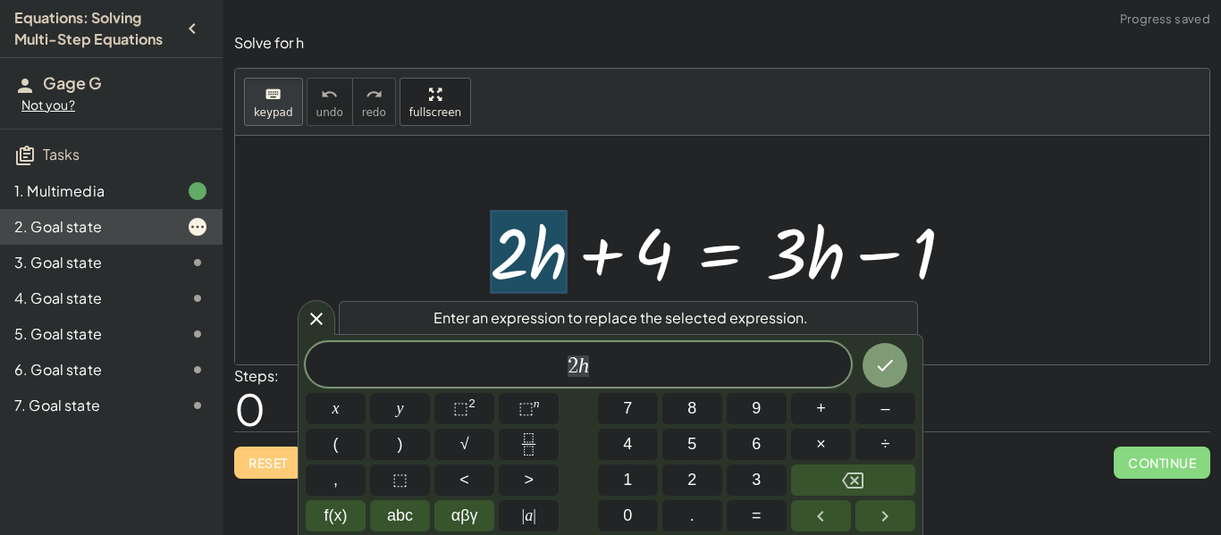
scroll to position [11, 0]
click at [308, 322] on icon at bounding box center [316, 318] width 21 height 21
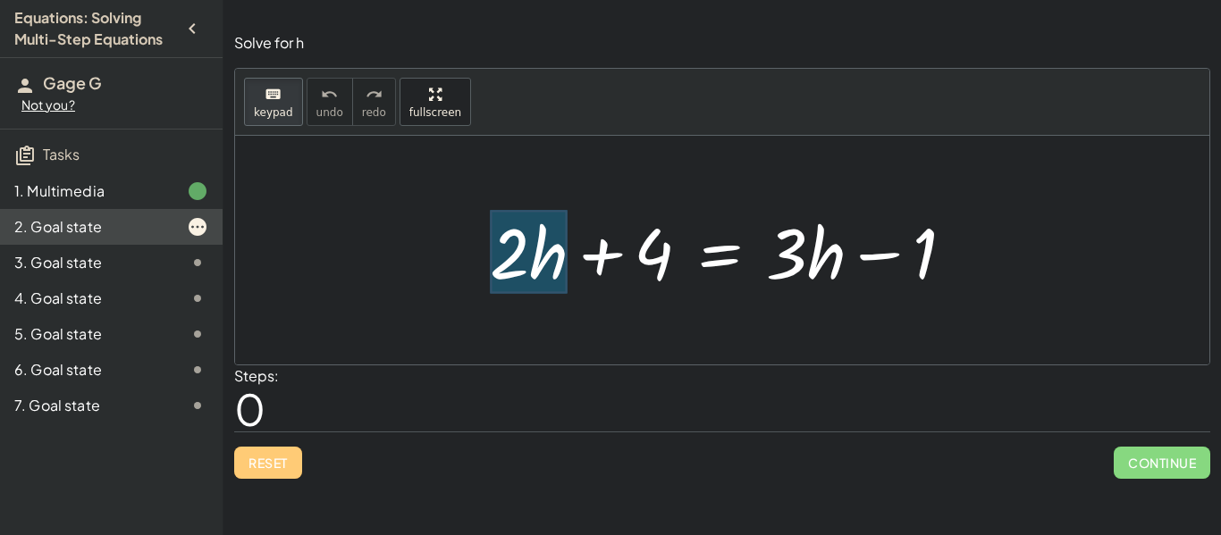
click at [538, 253] on div at bounding box center [529, 252] width 78 height 83
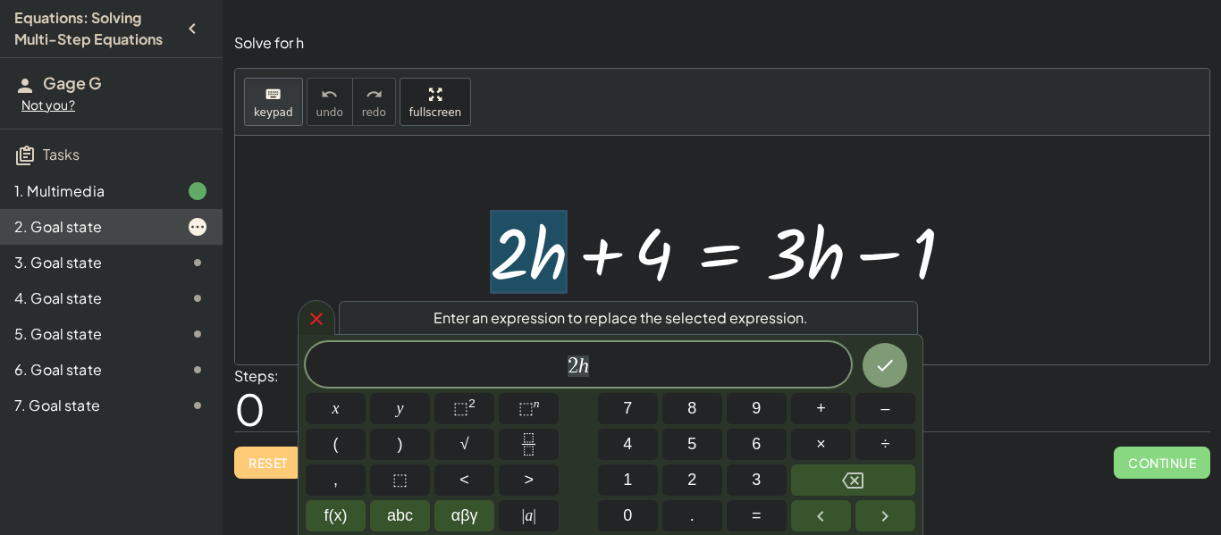
click at [308, 319] on icon at bounding box center [316, 318] width 21 height 21
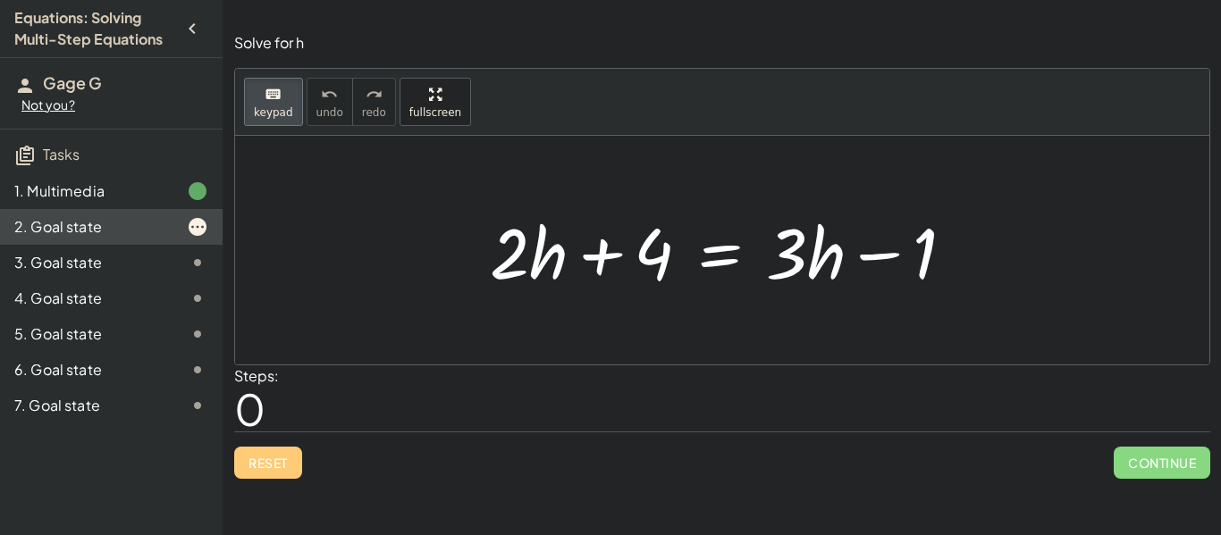
click at [267, 110] on span "keypad" at bounding box center [273, 112] width 39 height 13
drag, startPoint x: 498, startPoint y: 238, endPoint x: 564, endPoint y: 281, distance: 78.8
click at [564, 281] on div at bounding box center [729, 251] width 496 height 92
click at [497, 229] on div at bounding box center [729, 251] width 496 height 92
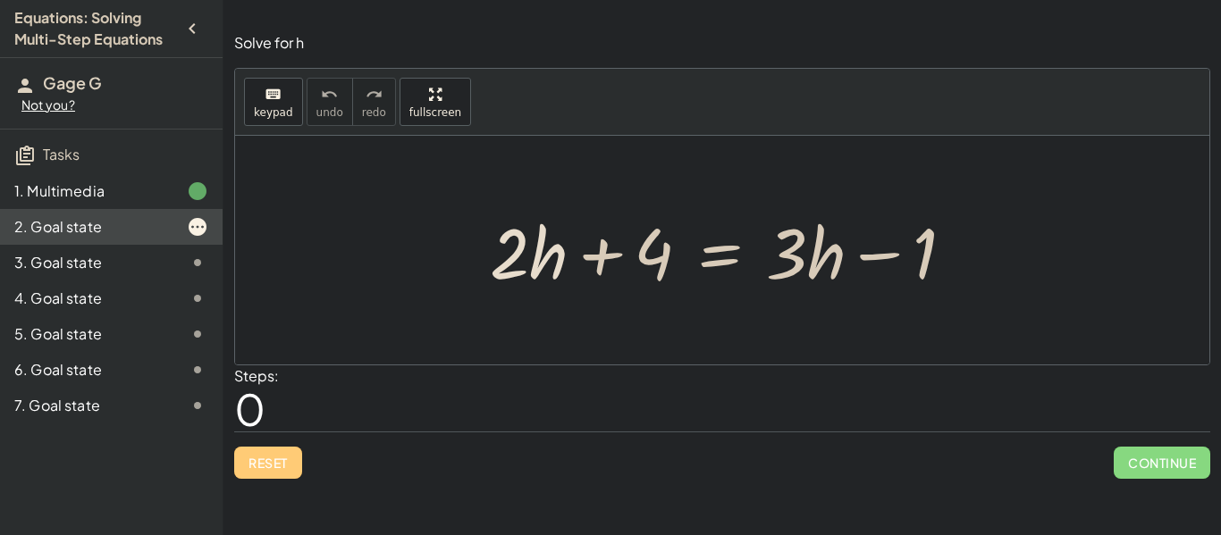
drag, startPoint x: 458, startPoint y: 212, endPoint x: 615, endPoint y: 285, distance: 173.6
click at [615, 285] on div "+ · 2 · h + 4 = + · 3 · h − 1" at bounding box center [722, 250] width 974 height 229
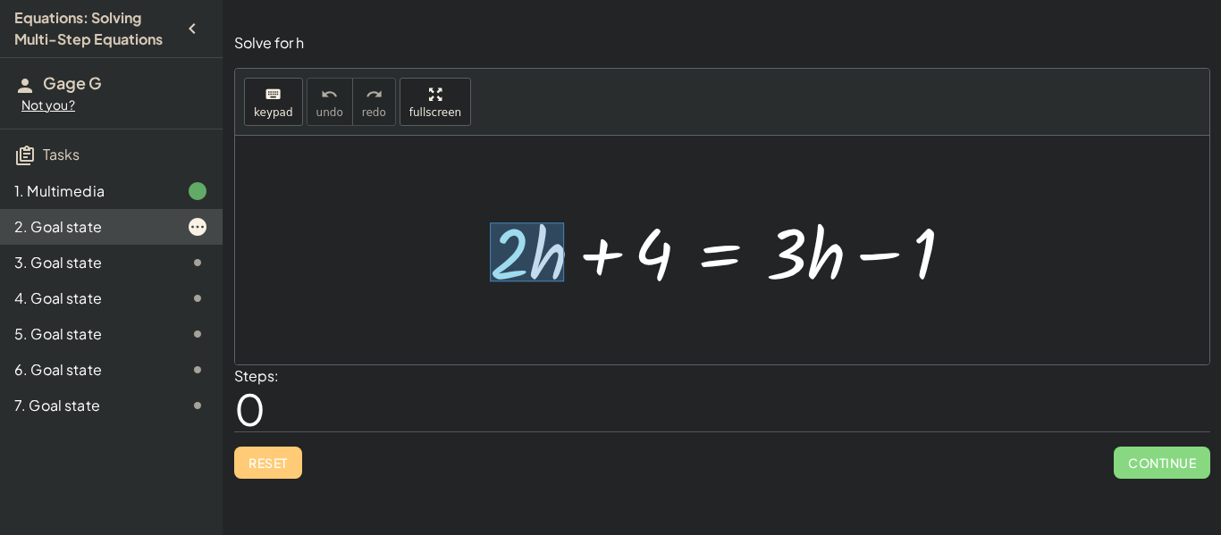
drag, startPoint x: 490, startPoint y: 223, endPoint x: 563, endPoint y: 282, distance: 94.1
click at [563, 282] on div at bounding box center [729, 251] width 496 height 92
click at [476, 250] on div "+ · 2 · h + 4 = + · 3 · h − 1" at bounding box center [722, 250] width 518 height 101
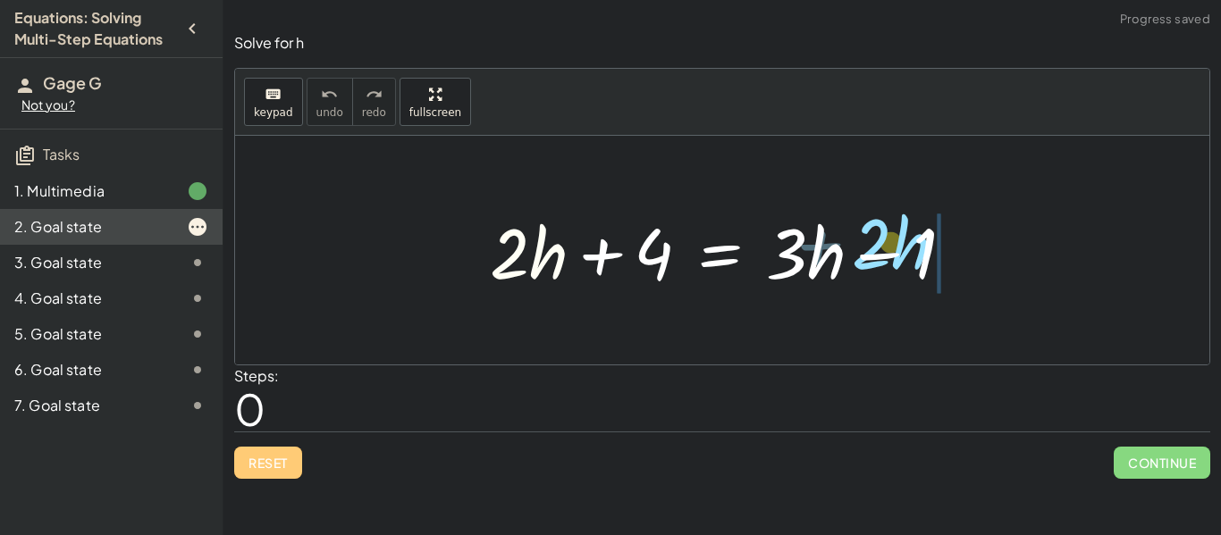
drag, startPoint x: 502, startPoint y: 253, endPoint x: 872, endPoint y: 244, distance: 370.2
click at [872, 244] on div at bounding box center [729, 251] width 496 height 92
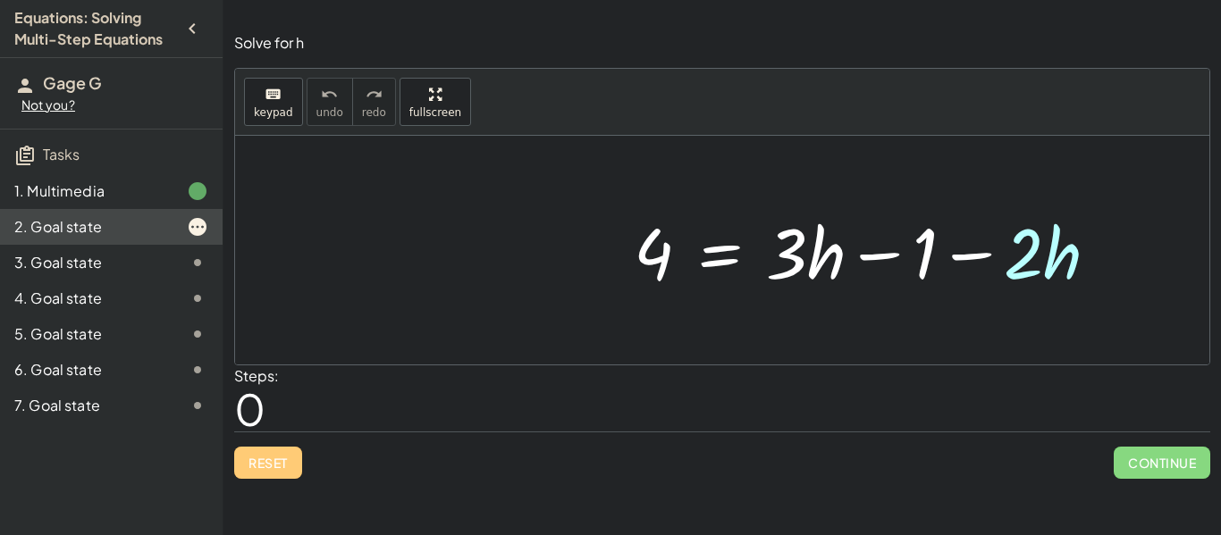
drag, startPoint x: 1048, startPoint y: 262, endPoint x: 931, endPoint y: 257, distance: 117.2
click at [931, 257] on div "+ · 2 · h + 4 = + · 3 · h − 1 · 2 · h 4 = + · 3 · h − 1 −" at bounding box center [722, 250] width 974 height 229
click at [813, 264] on div at bounding box center [729, 251] width 496 height 92
click at [798, 249] on div at bounding box center [729, 251] width 496 height 92
